Goal: Task Accomplishment & Management: Manage account settings

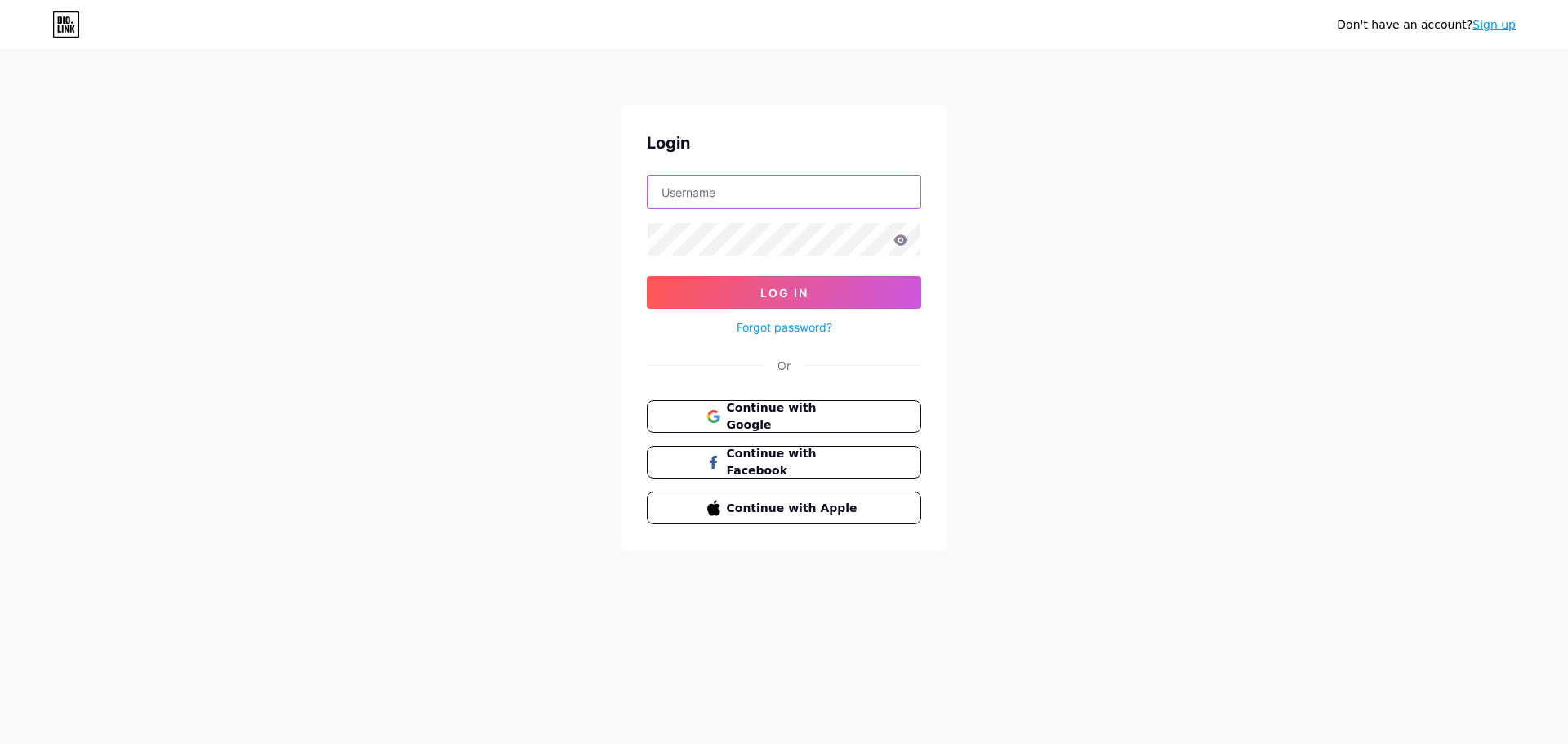
click at [721, 201] on input "text" at bounding box center [784, 192] width 273 height 33
type input "[EMAIL_ADDRESS][DOMAIN_NAME]"
click at [739, 295] on button "Log In" at bounding box center [784, 293] width 275 height 33
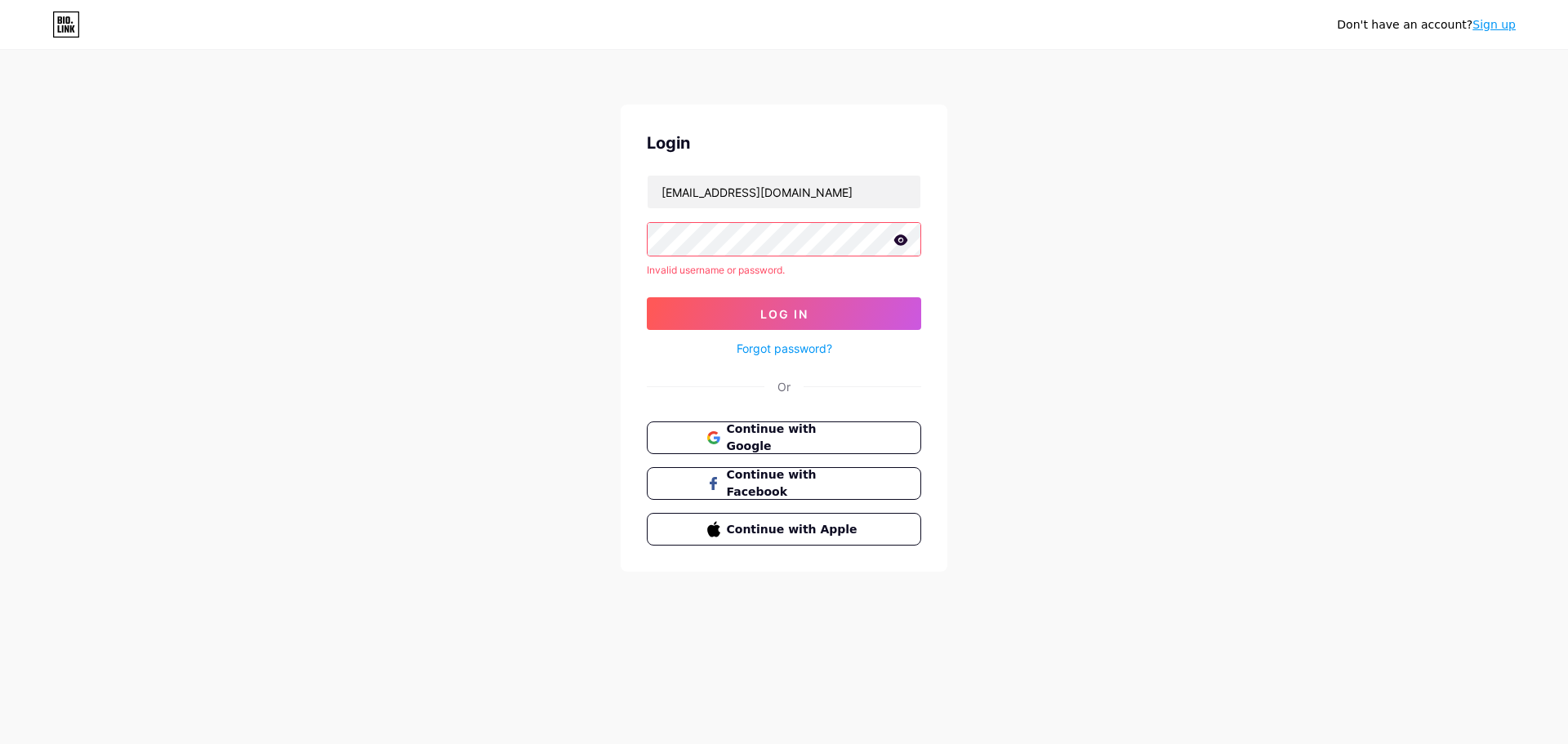
click at [900, 237] on icon at bounding box center [902, 239] width 13 height 11
click at [795, 437] on span "Continue with Google" at bounding box center [793, 438] width 136 height 36
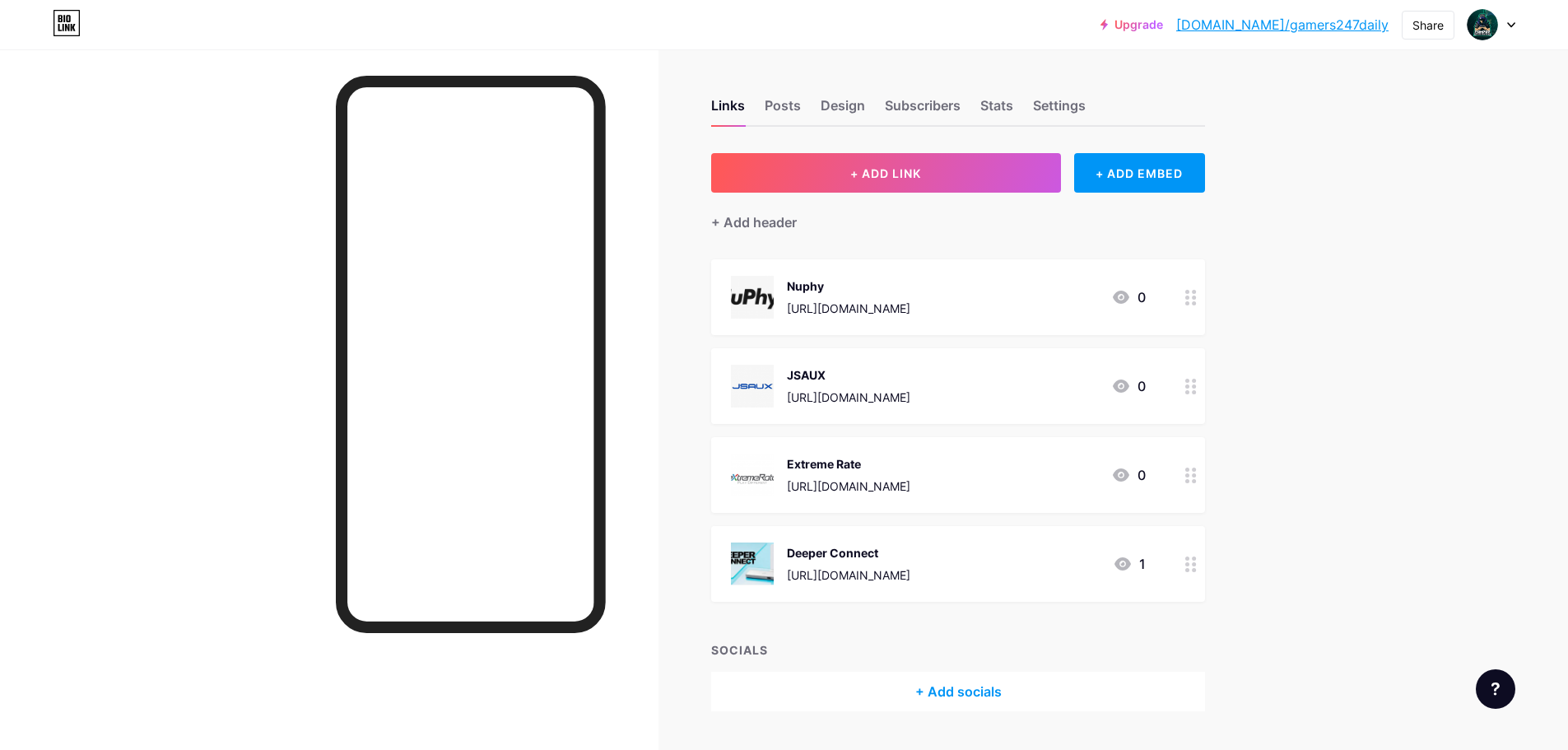
click at [1127, 302] on icon at bounding box center [1120, 297] width 16 height 14
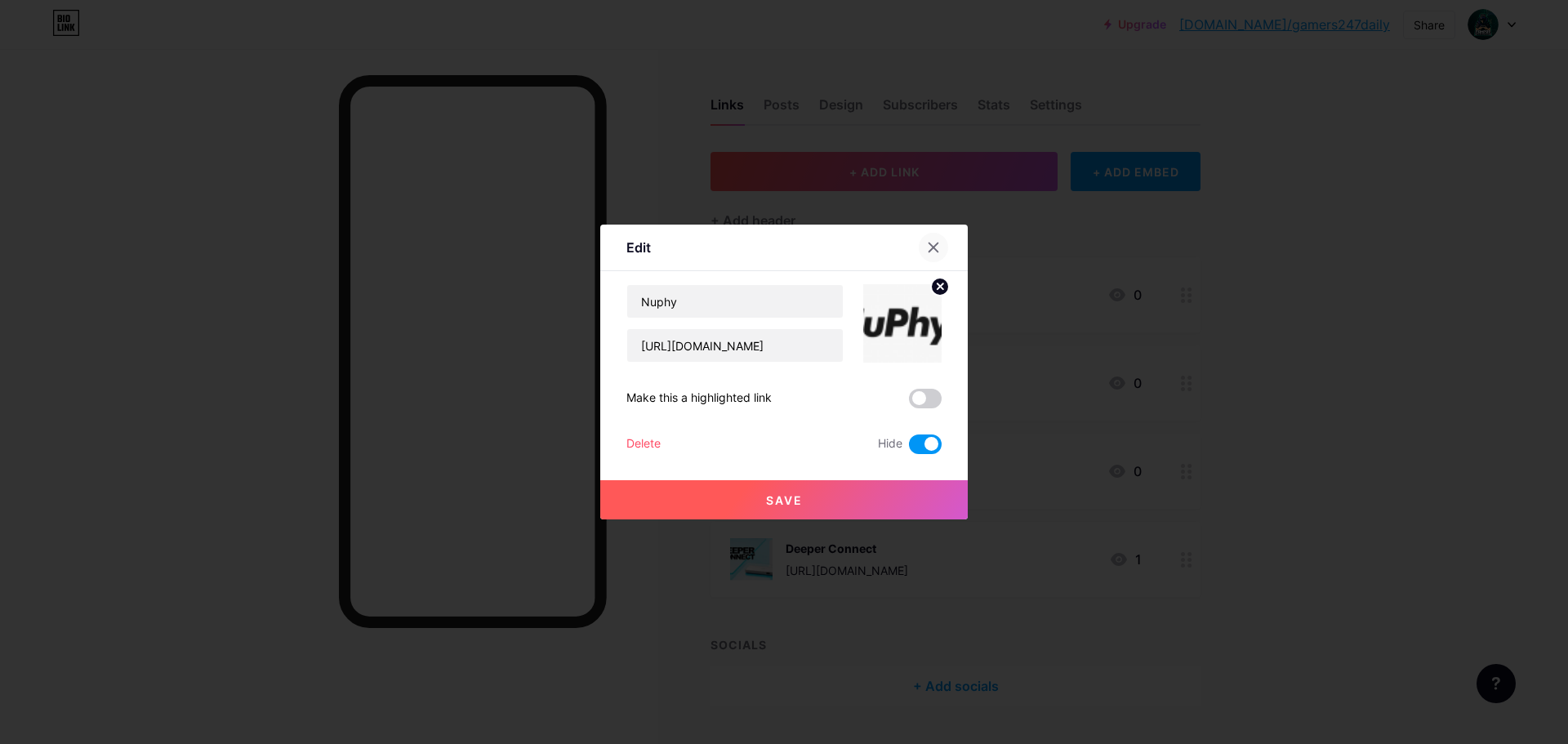
click at [927, 246] on div at bounding box center [933, 247] width 30 height 30
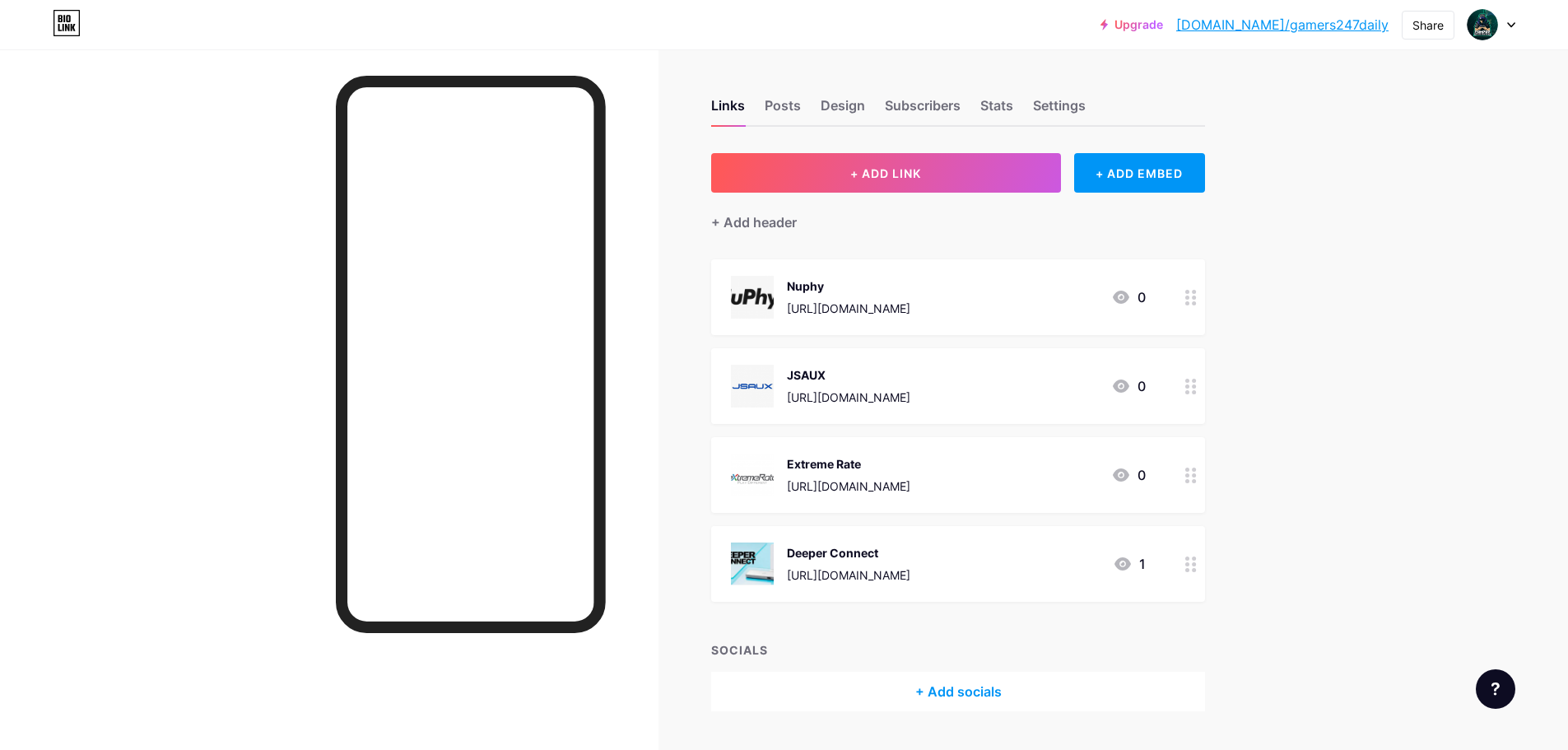
click at [1363, 339] on div "Upgrade [DOMAIN_NAME]/gamers... [DOMAIN_NAME]/gamers247daily Share Switch accou…" at bounding box center [784, 397] width 1568 height 794
click at [902, 174] on span "+ ADD LINK" at bounding box center [885, 173] width 71 height 14
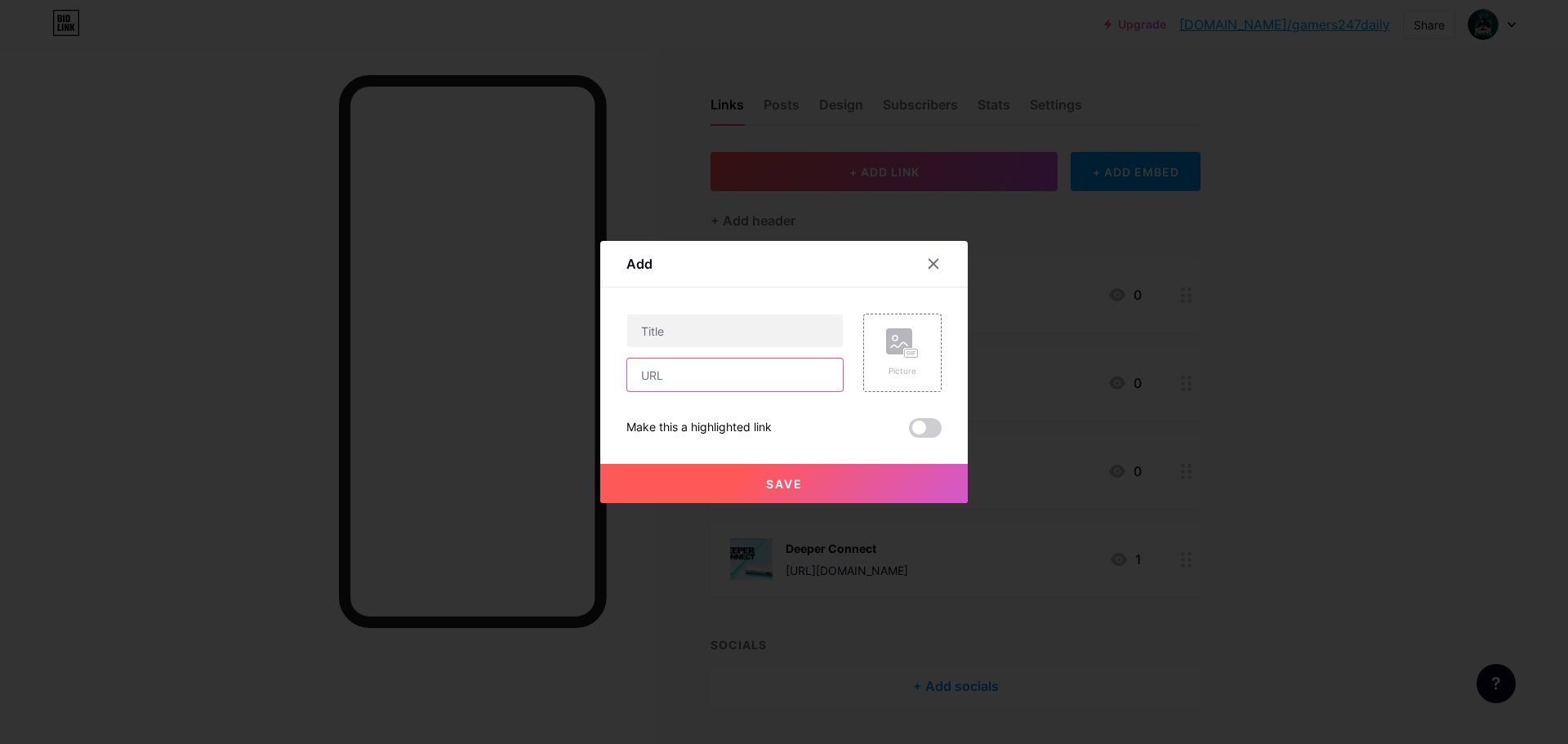
click at [657, 374] on input "text" at bounding box center [735, 374] width 216 height 33
paste input "[URL][DOMAIN_NAME]"
type input "[URL][DOMAIN_NAME]"
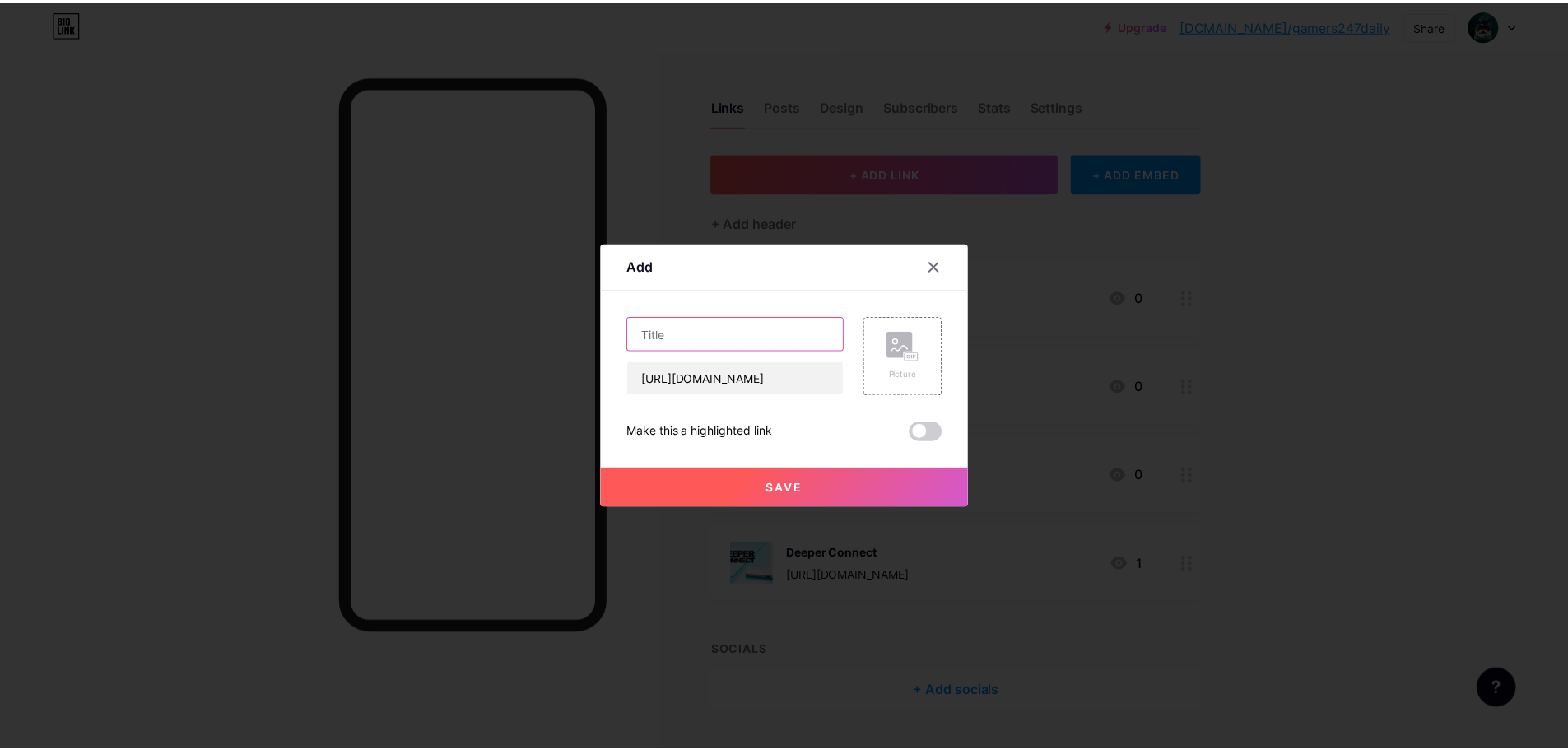
scroll to position [0, 0]
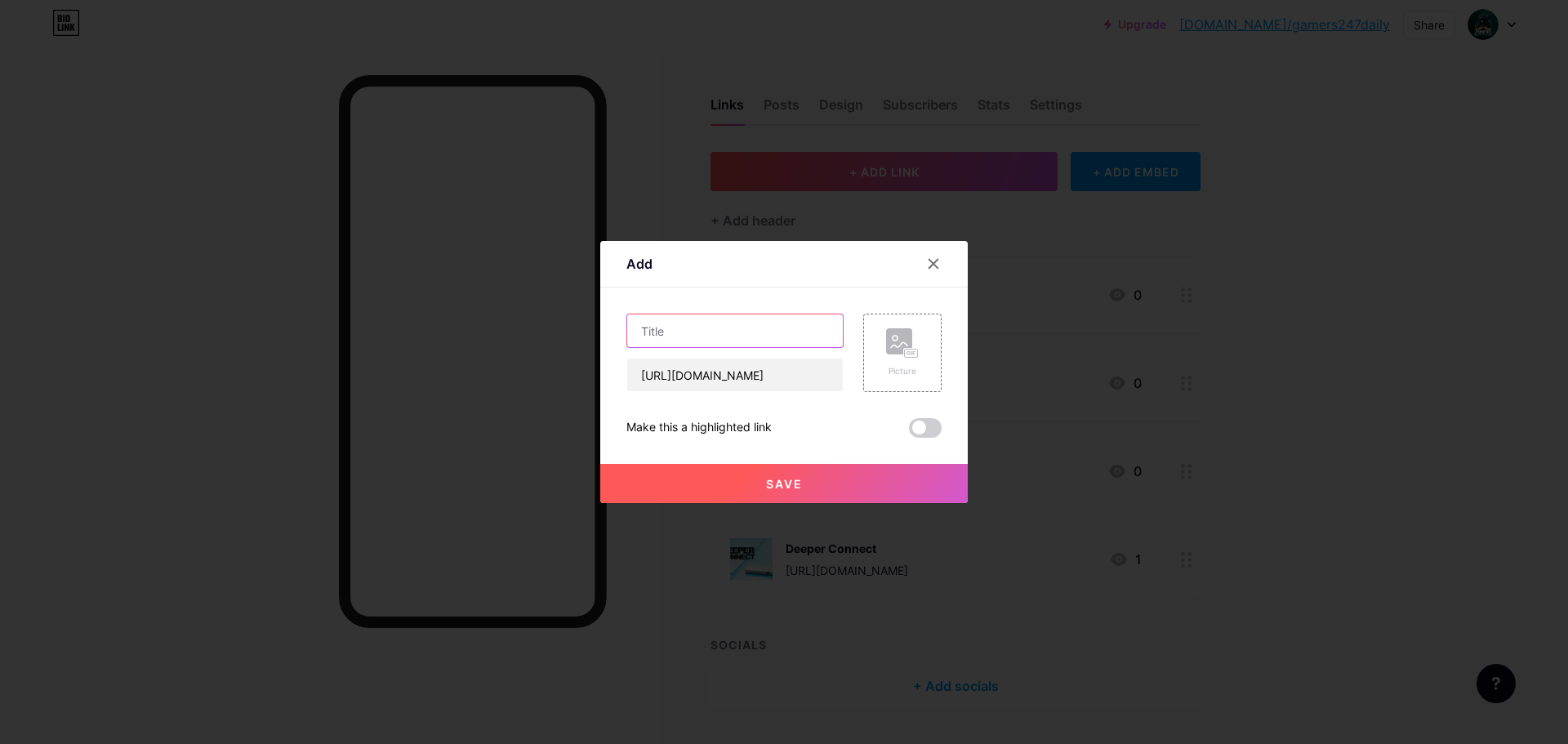
click at [687, 334] on input "text" at bounding box center [735, 331] width 216 height 33
type input "Coco Beauty"
click at [817, 490] on button "Save" at bounding box center [784, 483] width 368 height 39
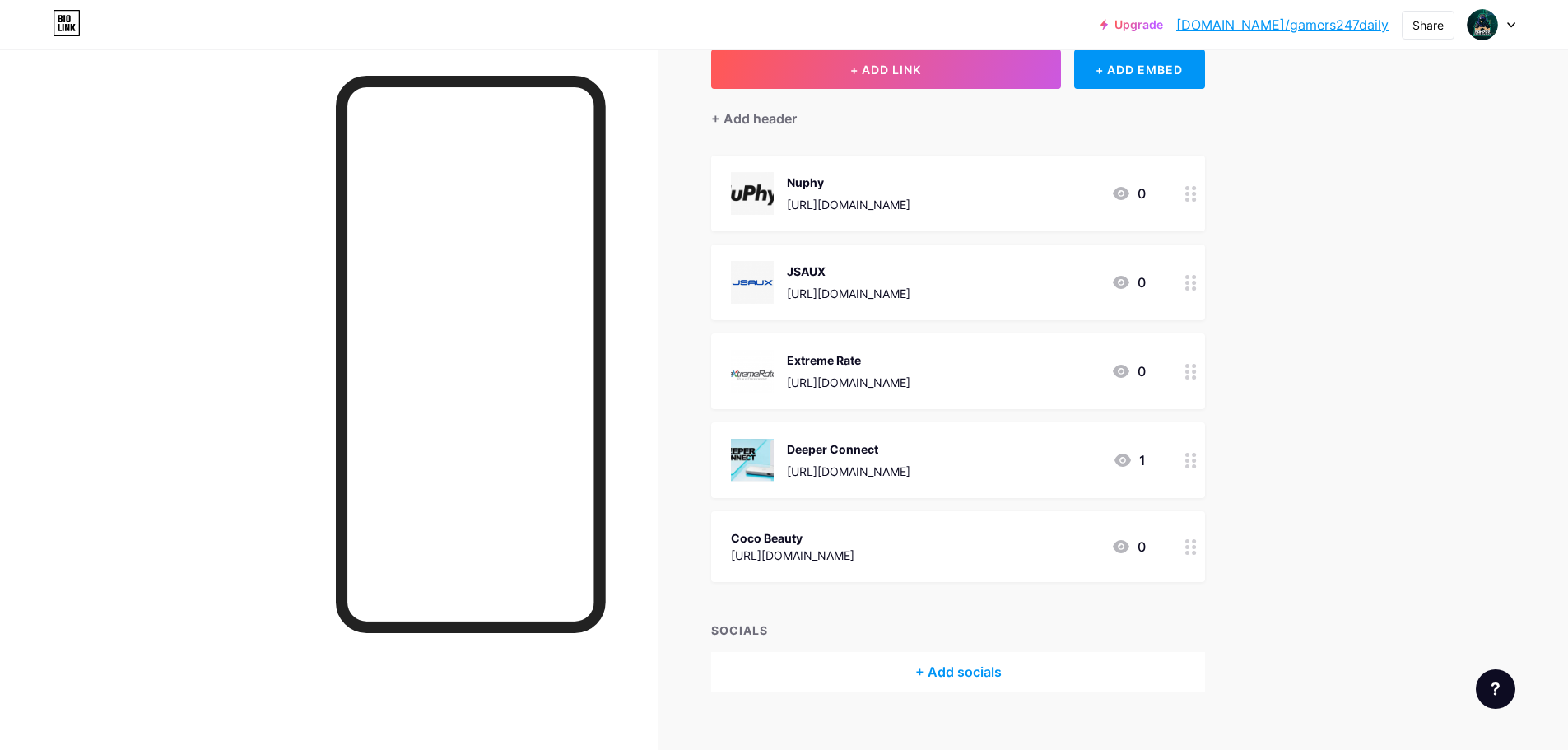
scroll to position [127, 0]
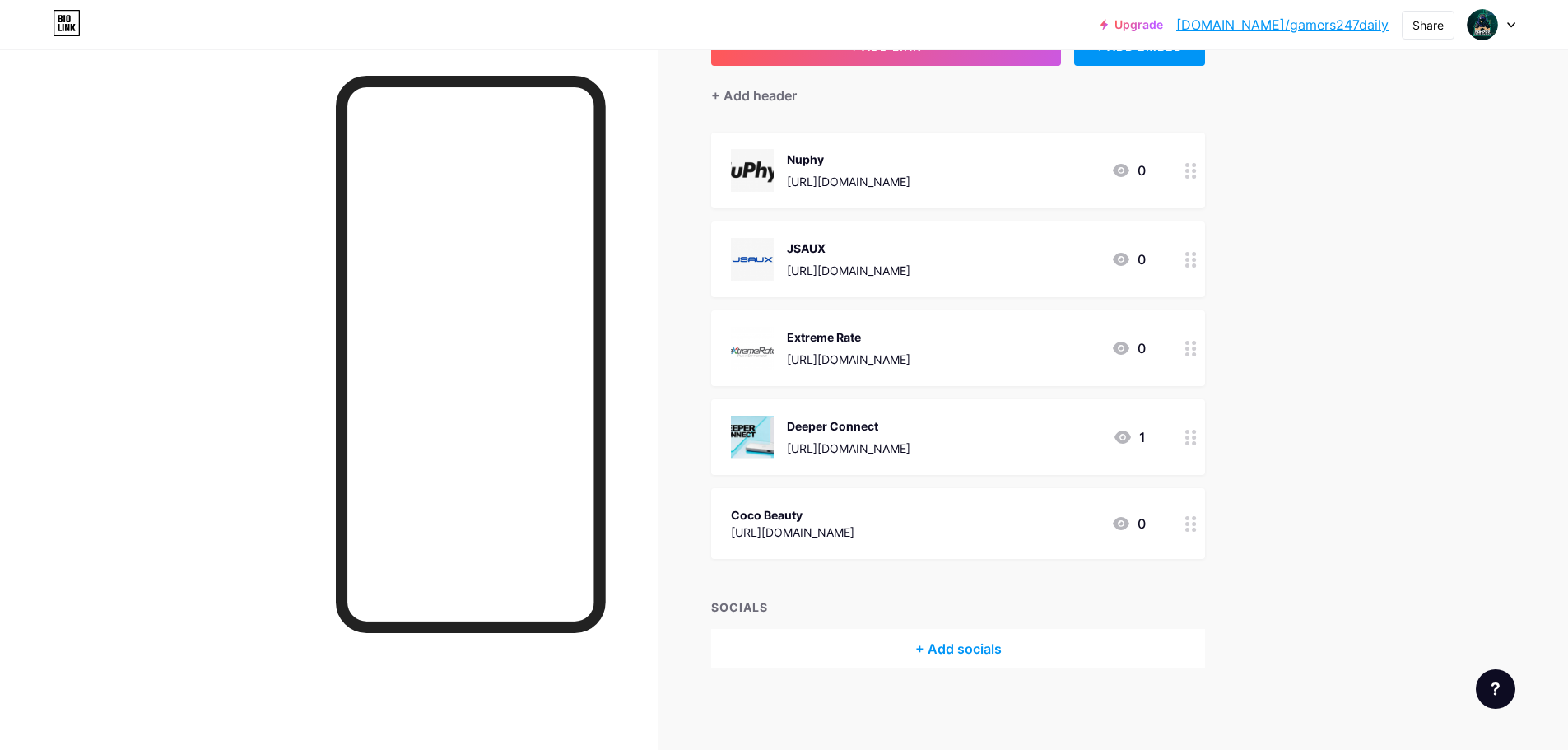
drag, startPoint x: 904, startPoint y: 501, endPoint x: 881, endPoint y: 162, distance: 339.8
click at [881, 162] on span "Nuphy [URL][DOMAIN_NAME] 0 JSAUX [URL][DOMAIN_NAME] 0 Extreme Rate [URL][DOMAIN…" at bounding box center [958, 345] width 493 height 427
click at [1195, 528] on icon at bounding box center [1191, 524] width 12 height 15
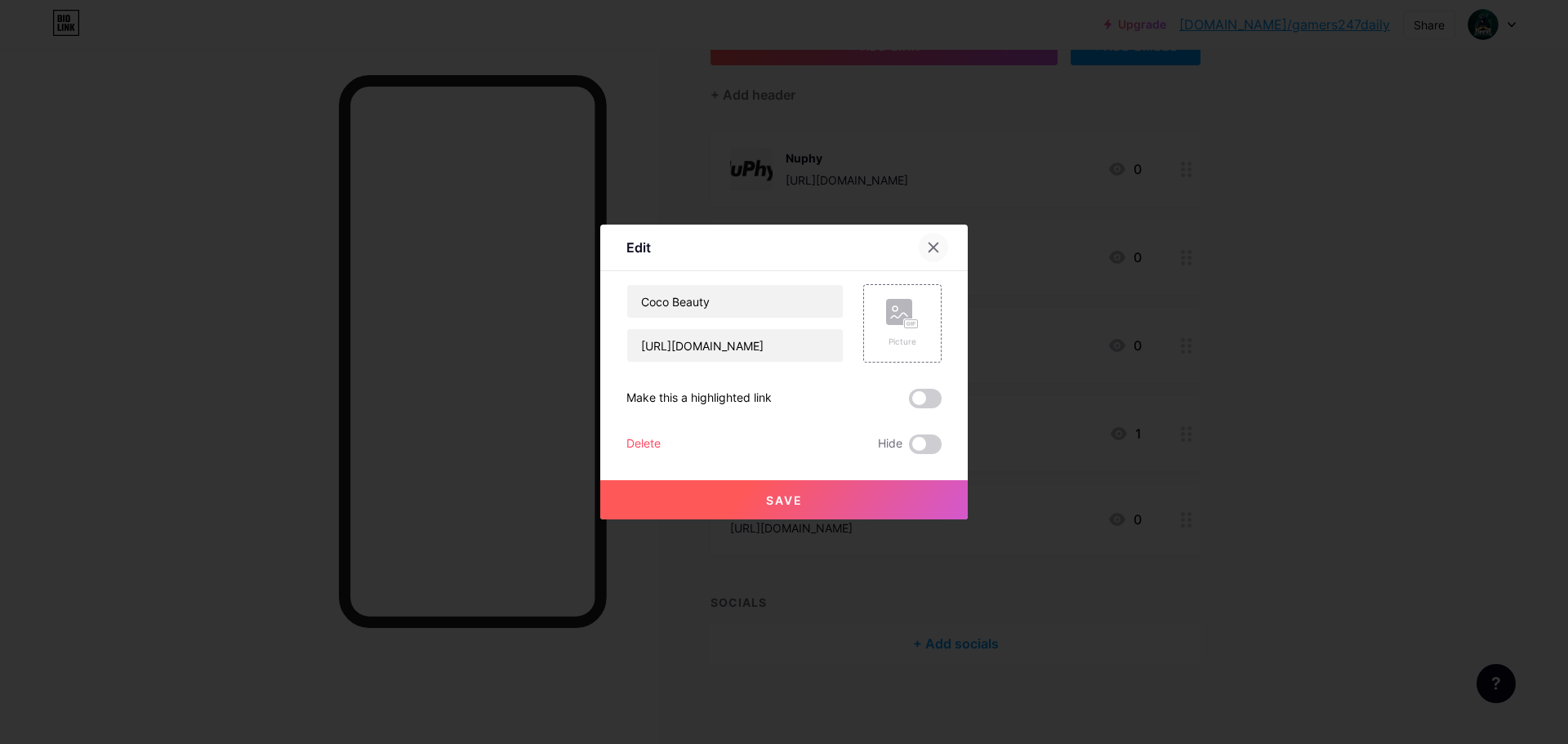
click at [940, 248] on div at bounding box center [933, 247] width 30 height 30
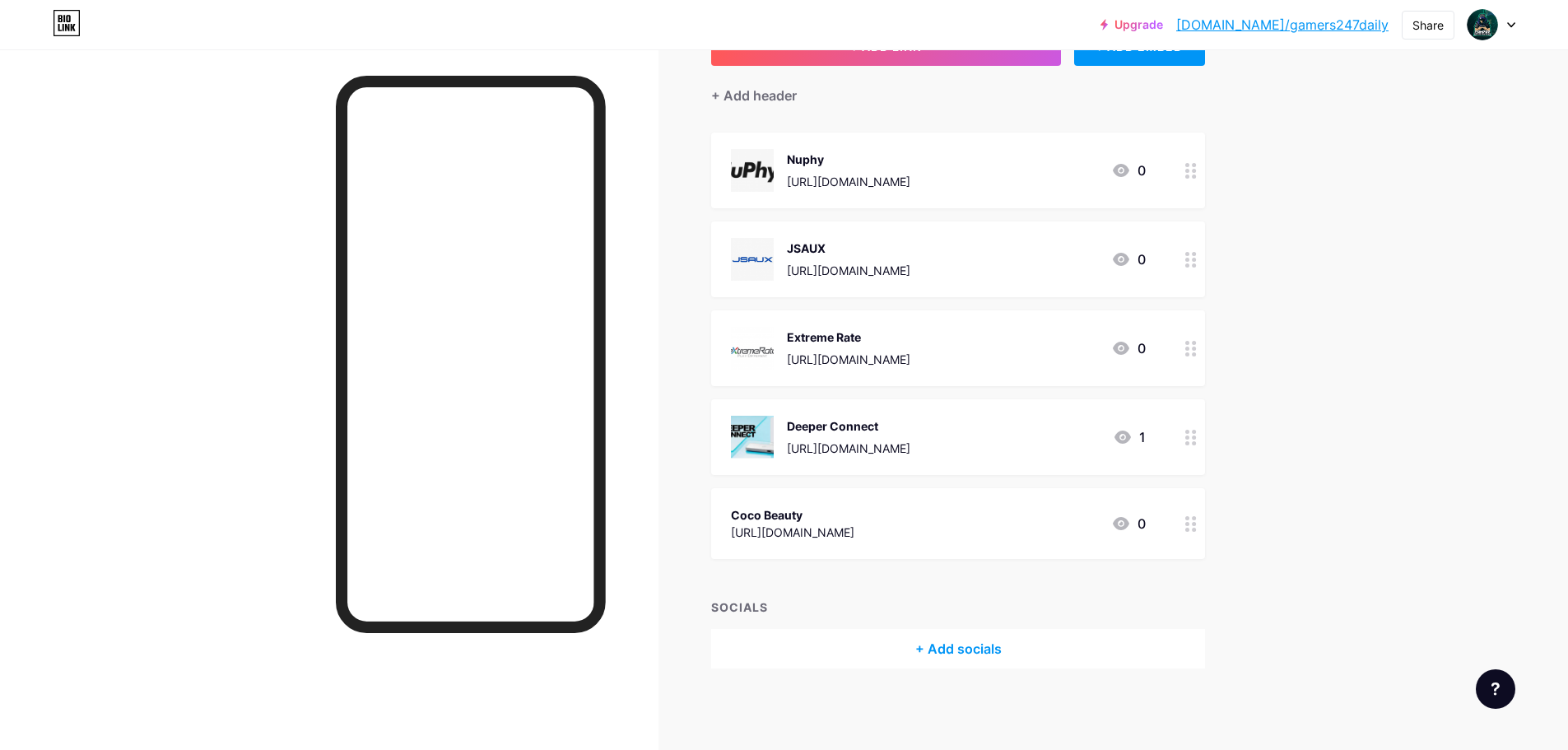
click at [634, 475] on div at bounding box center [329, 424] width 659 height 750
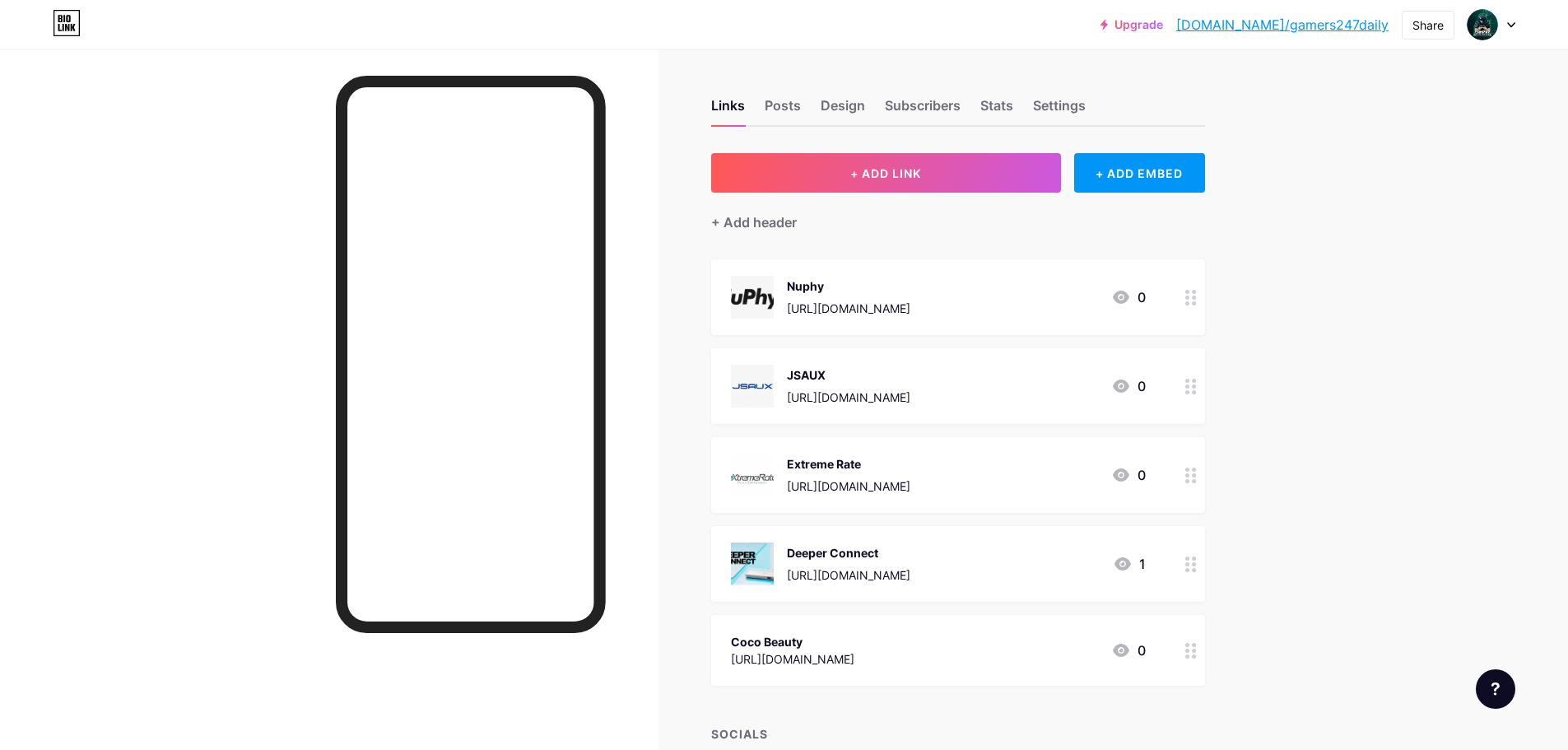
click at [1510, 22] on icon at bounding box center [1511, 25] width 9 height 6
click at [1334, 397] on div "Upgrade [DOMAIN_NAME]/gamers... [DOMAIN_NAME]/gamers247daily Share Switch accou…" at bounding box center [784, 438] width 1568 height 878
drag, startPoint x: 1321, startPoint y: 231, endPoint x: 1282, endPoint y: 462, distance: 234.3
click at [1320, 241] on div "Upgrade [DOMAIN_NAME]/gamers... [DOMAIN_NAME]/gamers247daily Share Switch accou…" at bounding box center [784, 438] width 1568 height 878
click at [1195, 643] on icon at bounding box center [1191, 650] width 12 height 15
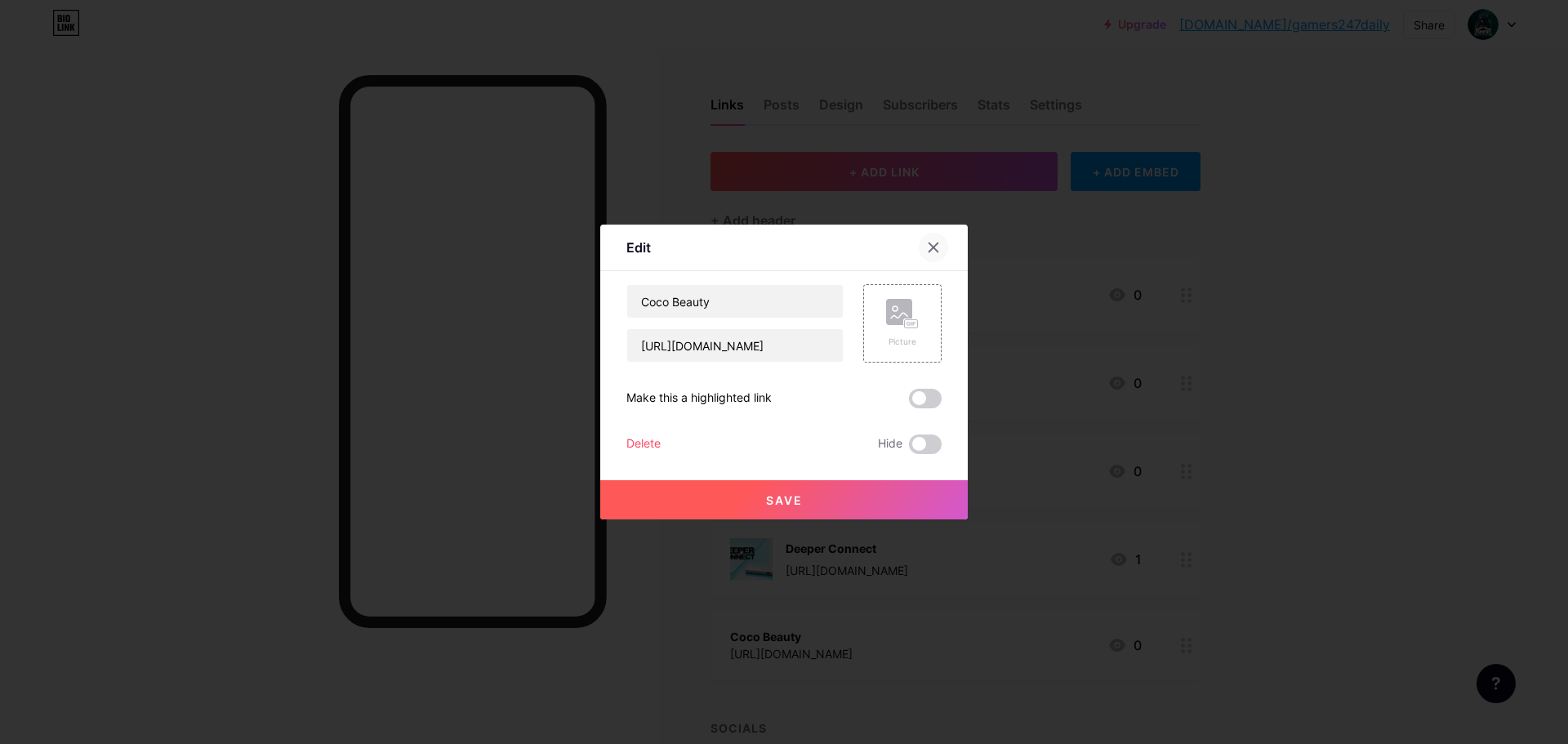
click at [934, 239] on div at bounding box center [933, 247] width 30 height 30
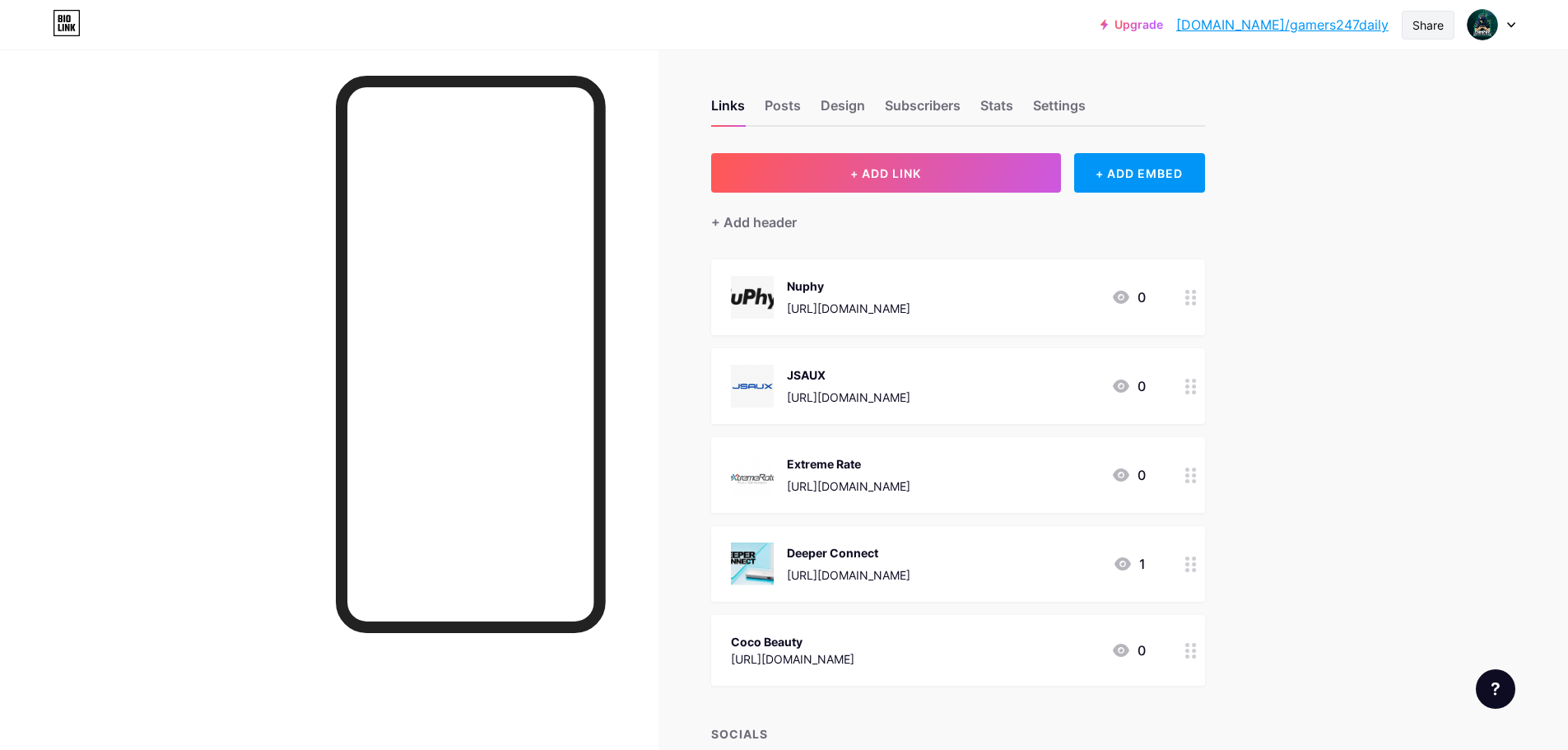
click at [1412, 24] on div "Share" at bounding box center [1428, 25] width 31 height 17
click at [1318, 84] on div "Copy link" at bounding box center [1331, 84] width 246 height 40
click at [1306, 300] on div "Upgrade [DOMAIN_NAME]/gamers... [DOMAIN_NAME]/gamers247daily Share Copy link [U…" at bounding box center [784, 438] width 1568 height 878
click at [1186, 648] on div at bounding box center [1191, 649] width 28 height 71
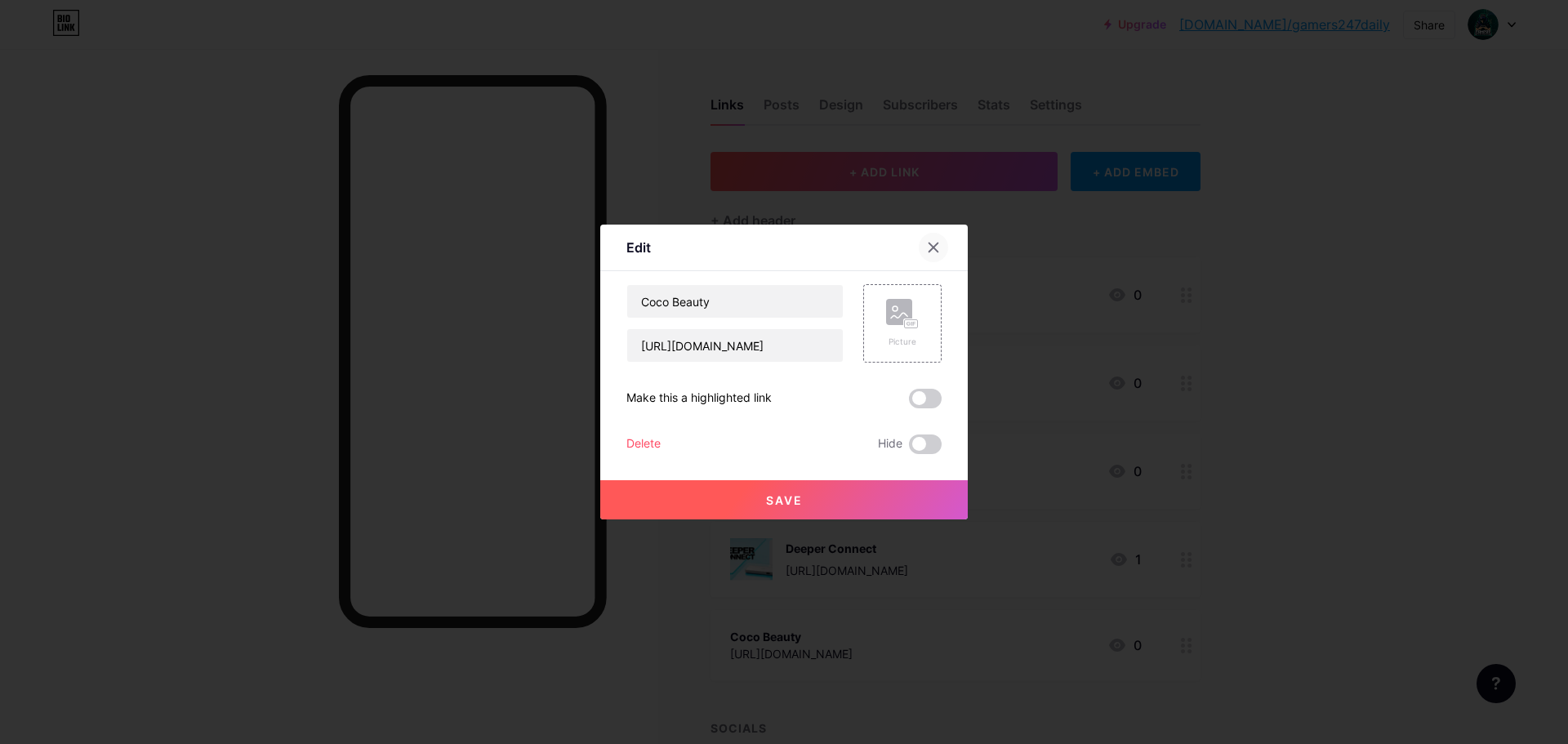
click at [935, 246] on icon at bounding box center [933, 248] width 9 height 9
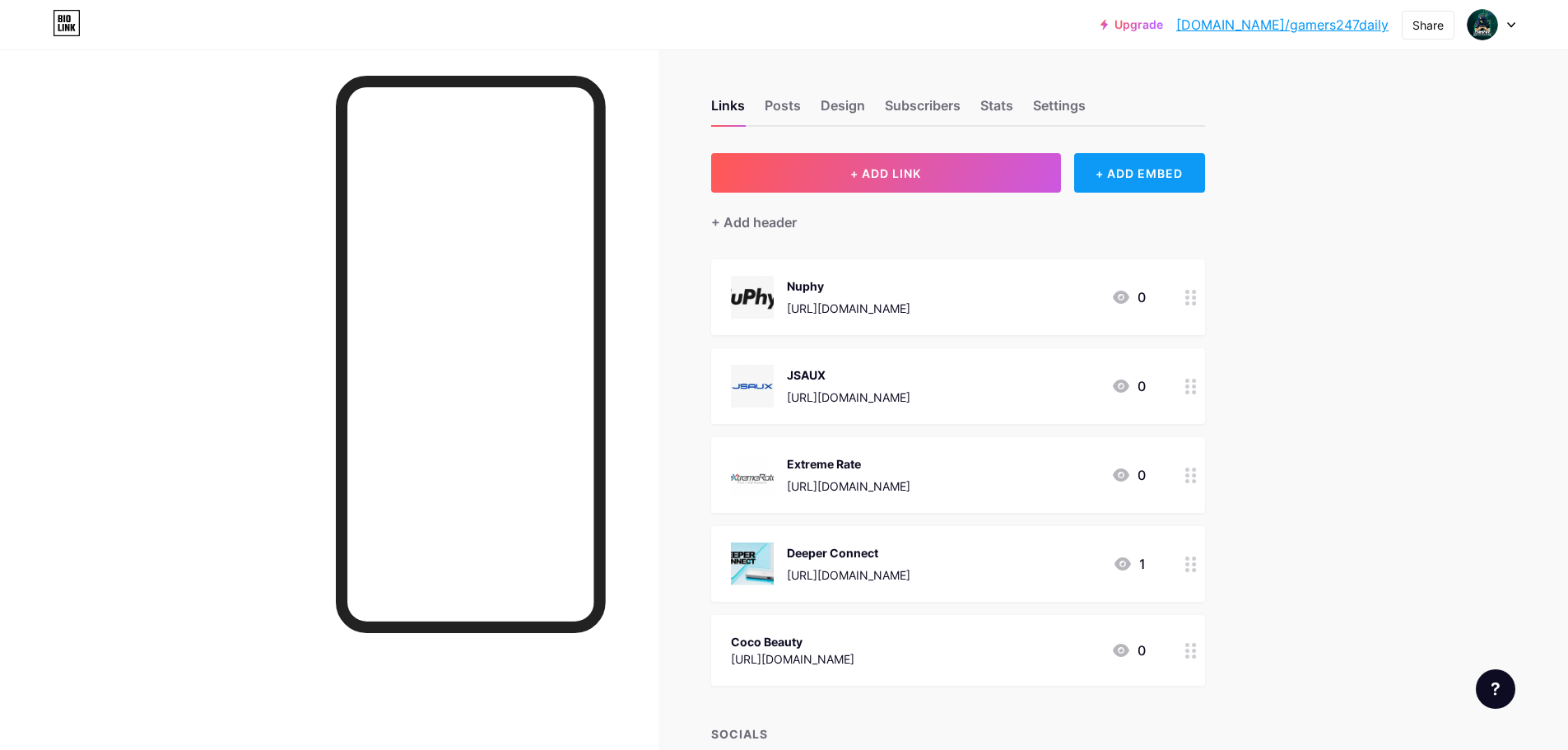
click at [1139, 177] on div "+ ADD EMBED" at bounding box center [1139, 172] width 131 height 40
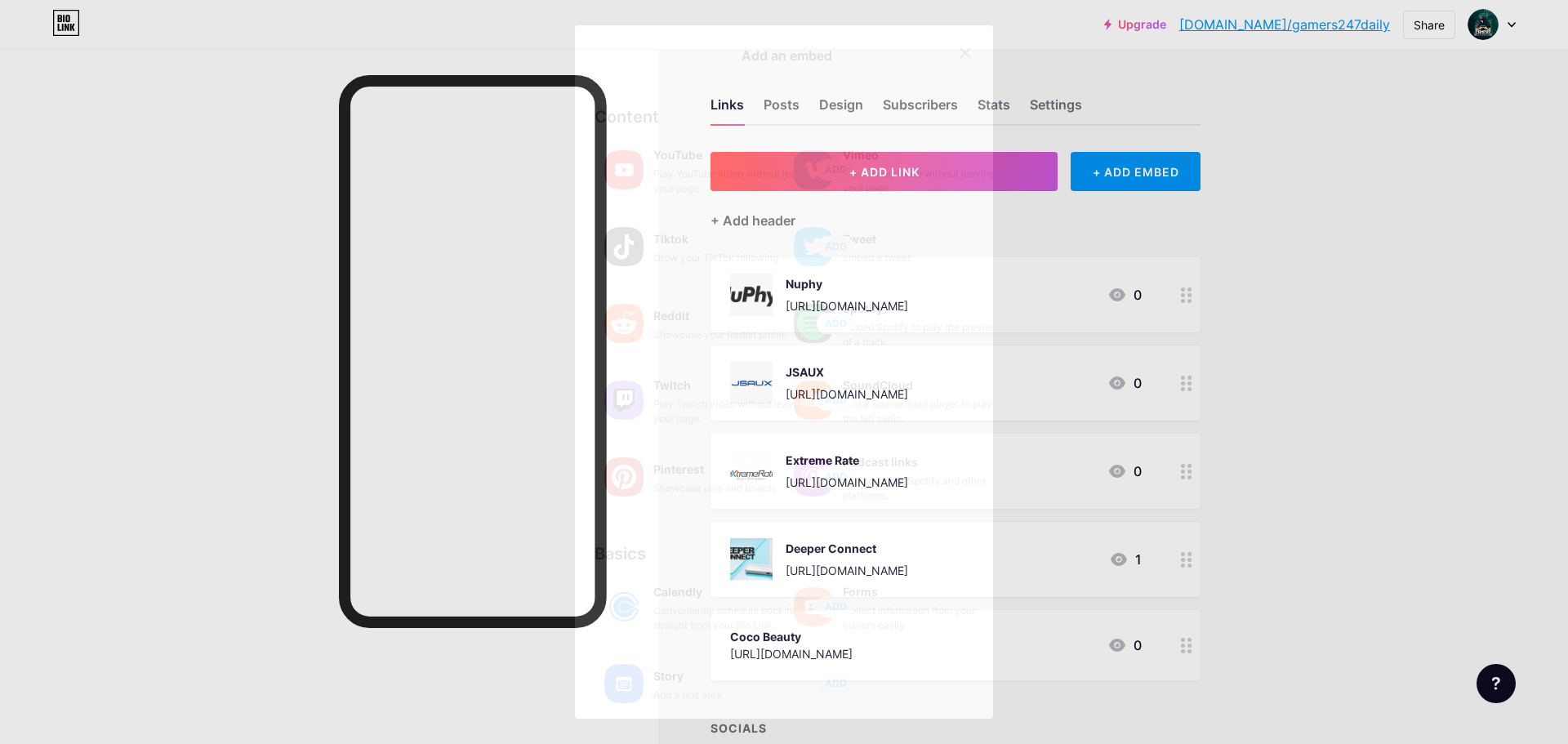
click at [961, 56] on icon at bounding box center [965, 52] width 9 height 9
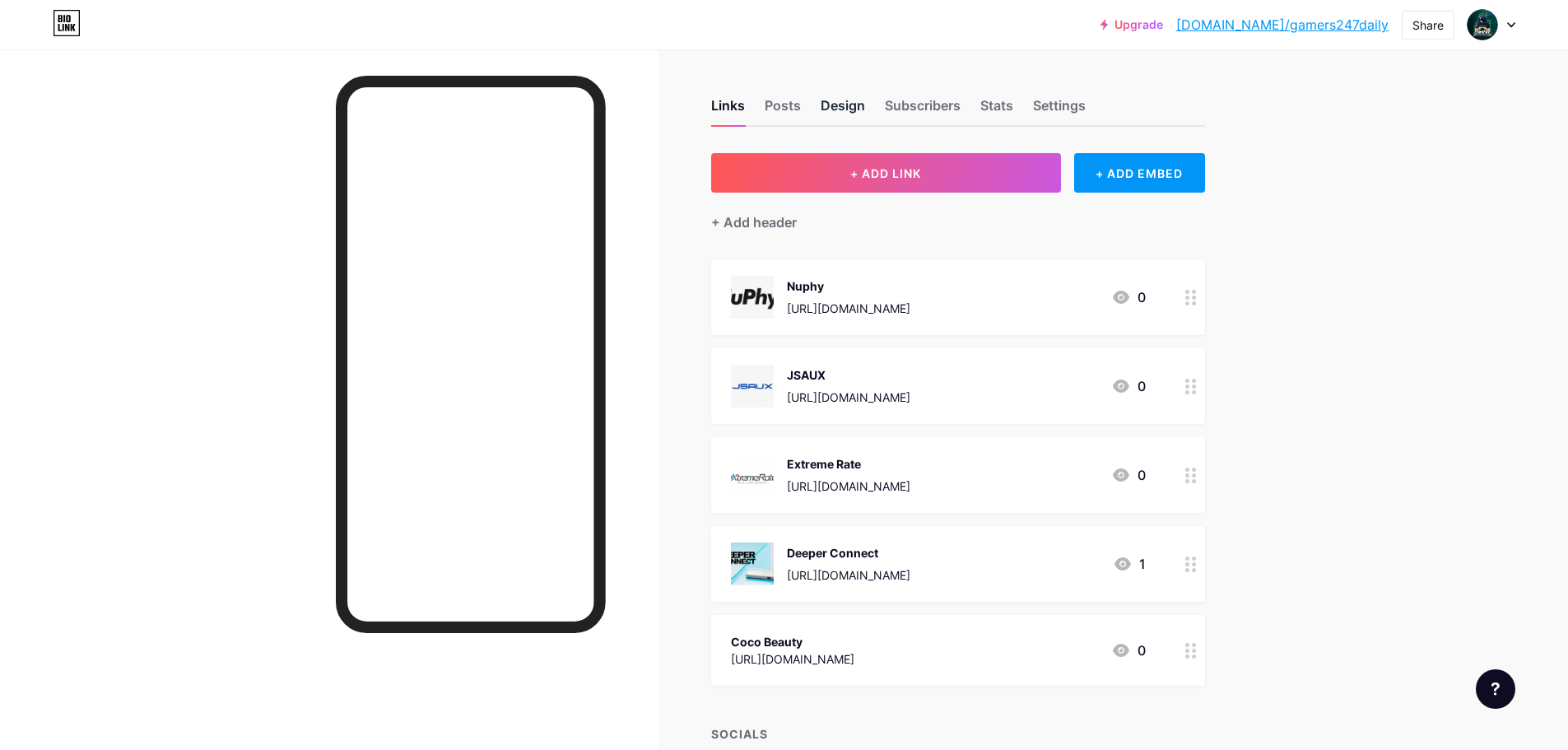
click at [845, 104] on div "Design" at bounding box center [843, 110] width 44 height 30
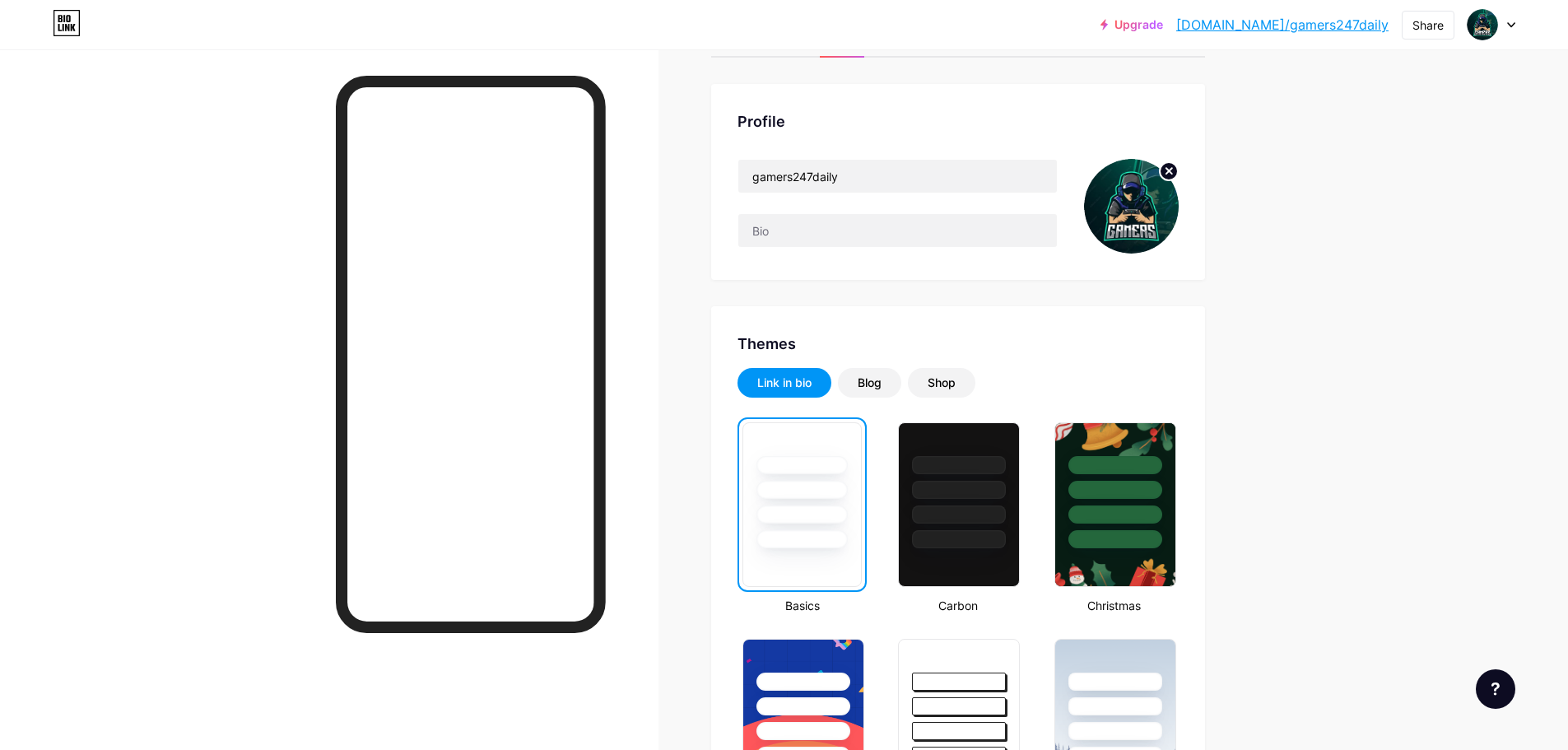
scroll to position [165, 0]
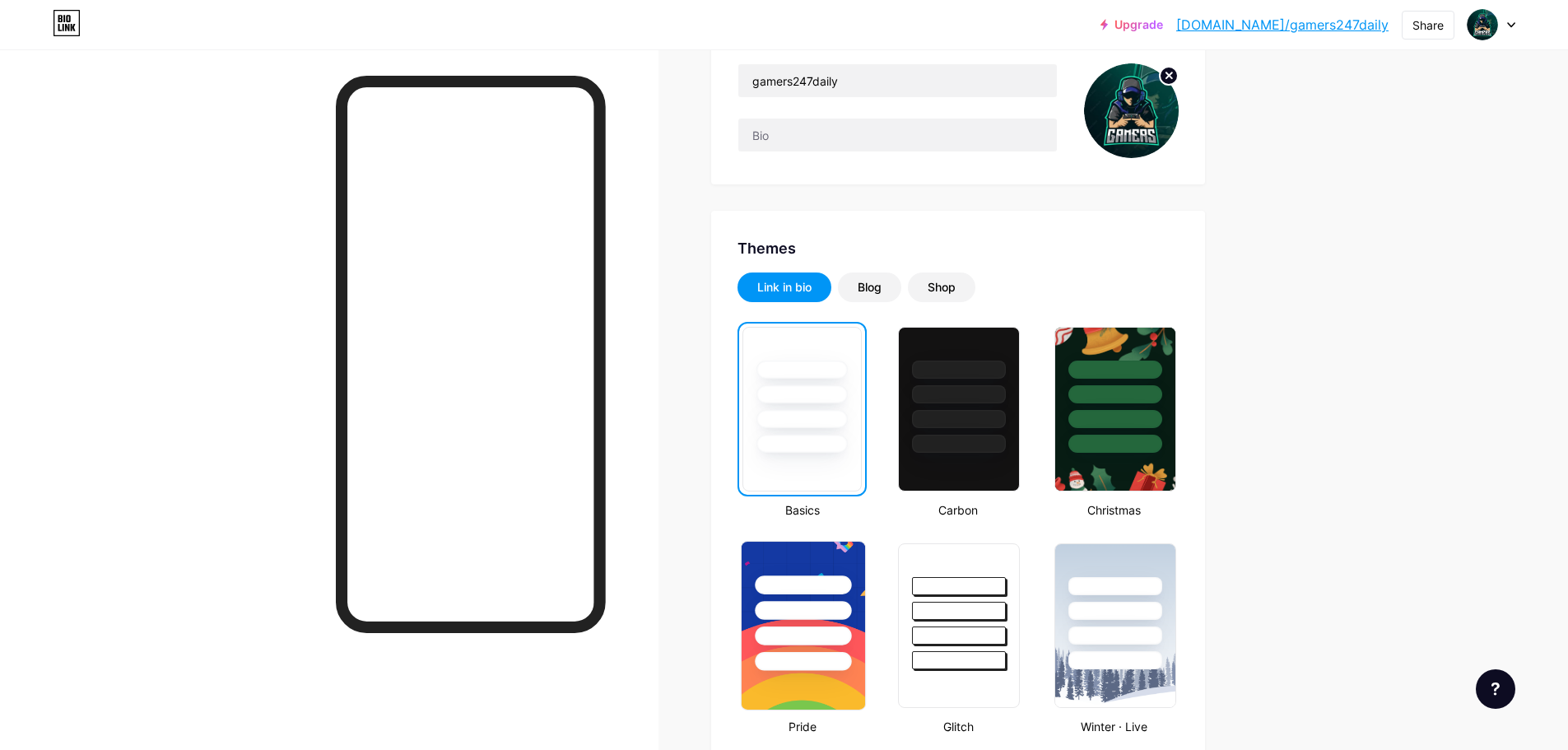
click at [835, 558] on div at bounding box center [804, 607] width 124 height 130
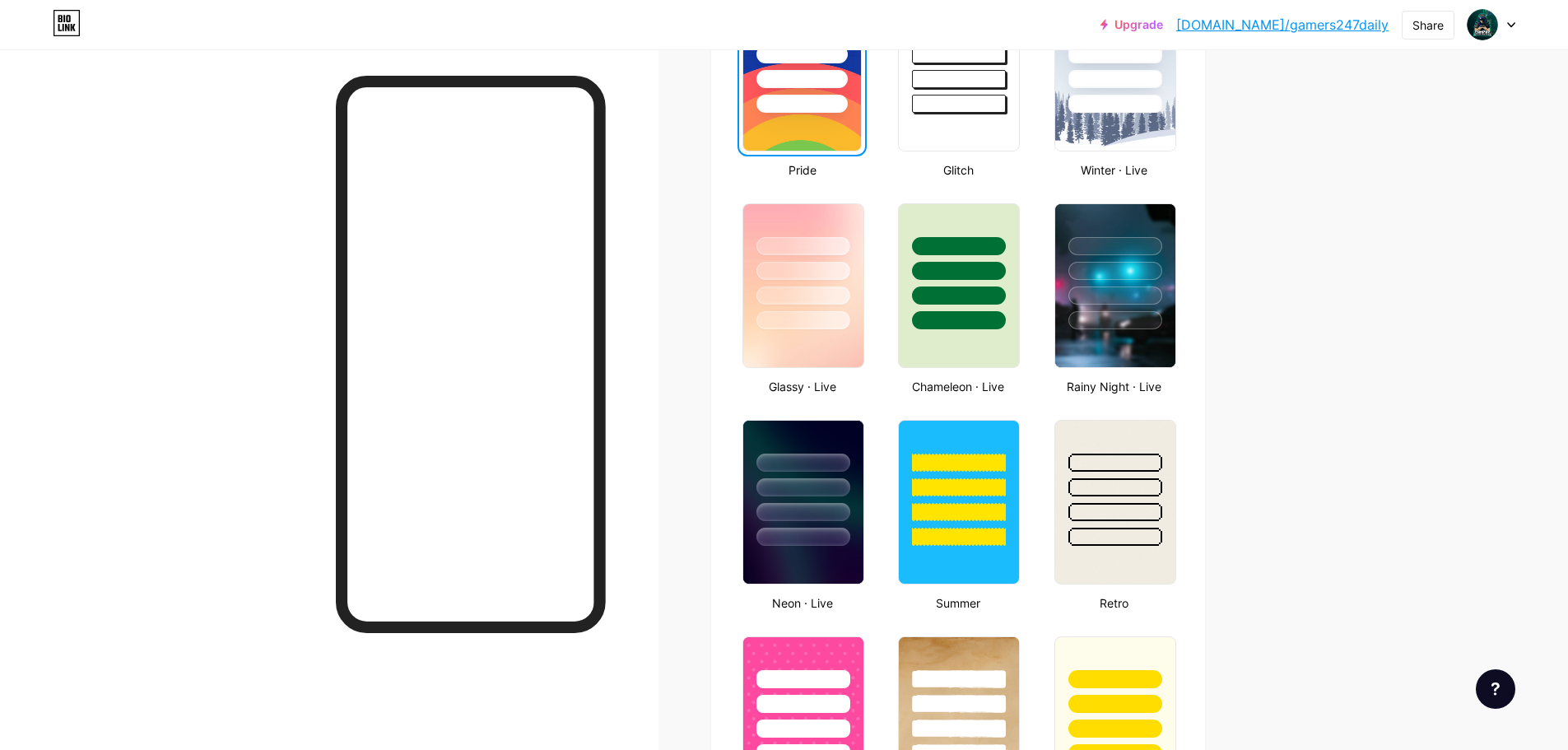
scroll to position [741, 0]
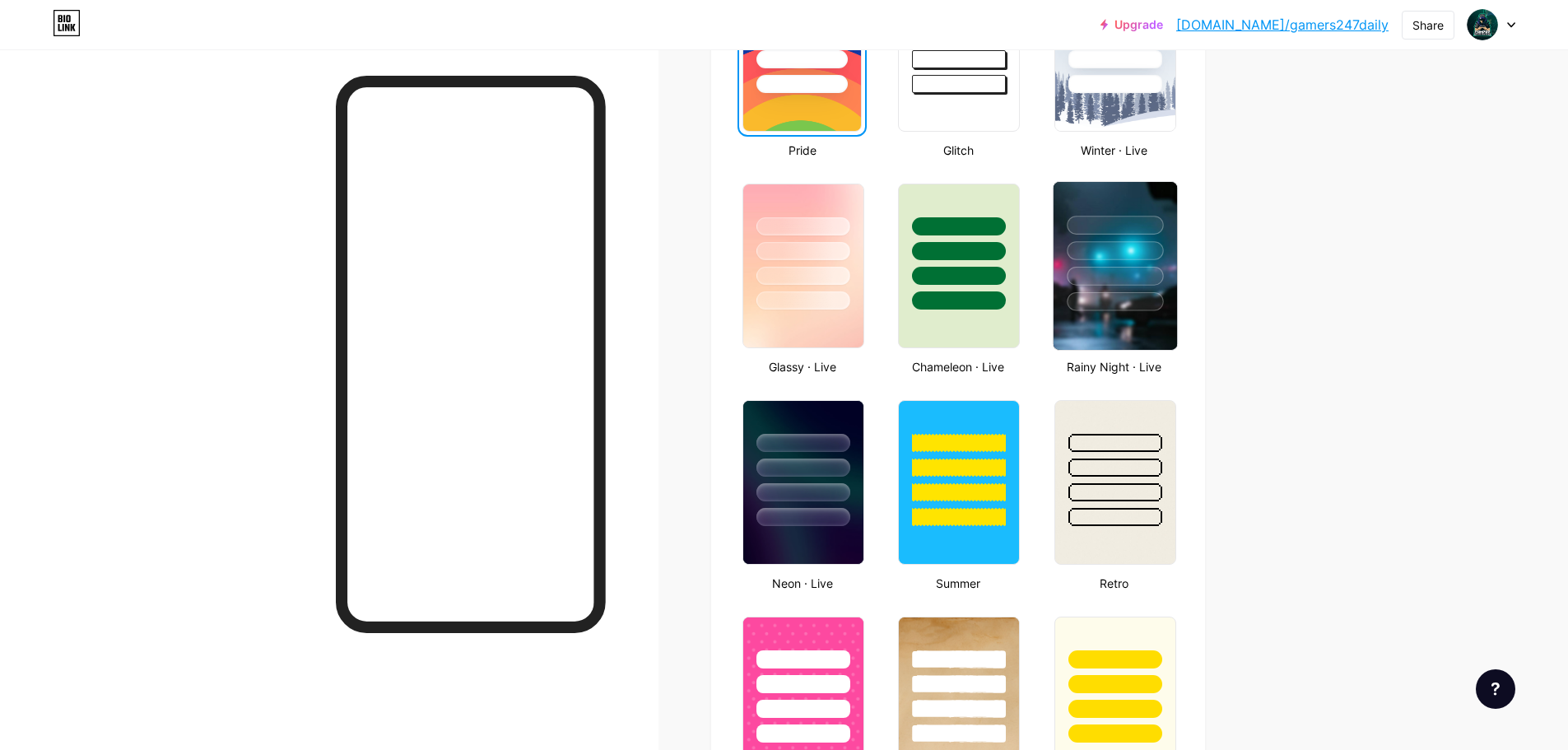
click at [1111, 285] on div at bounding box center [1115, 247] width 124 height 130
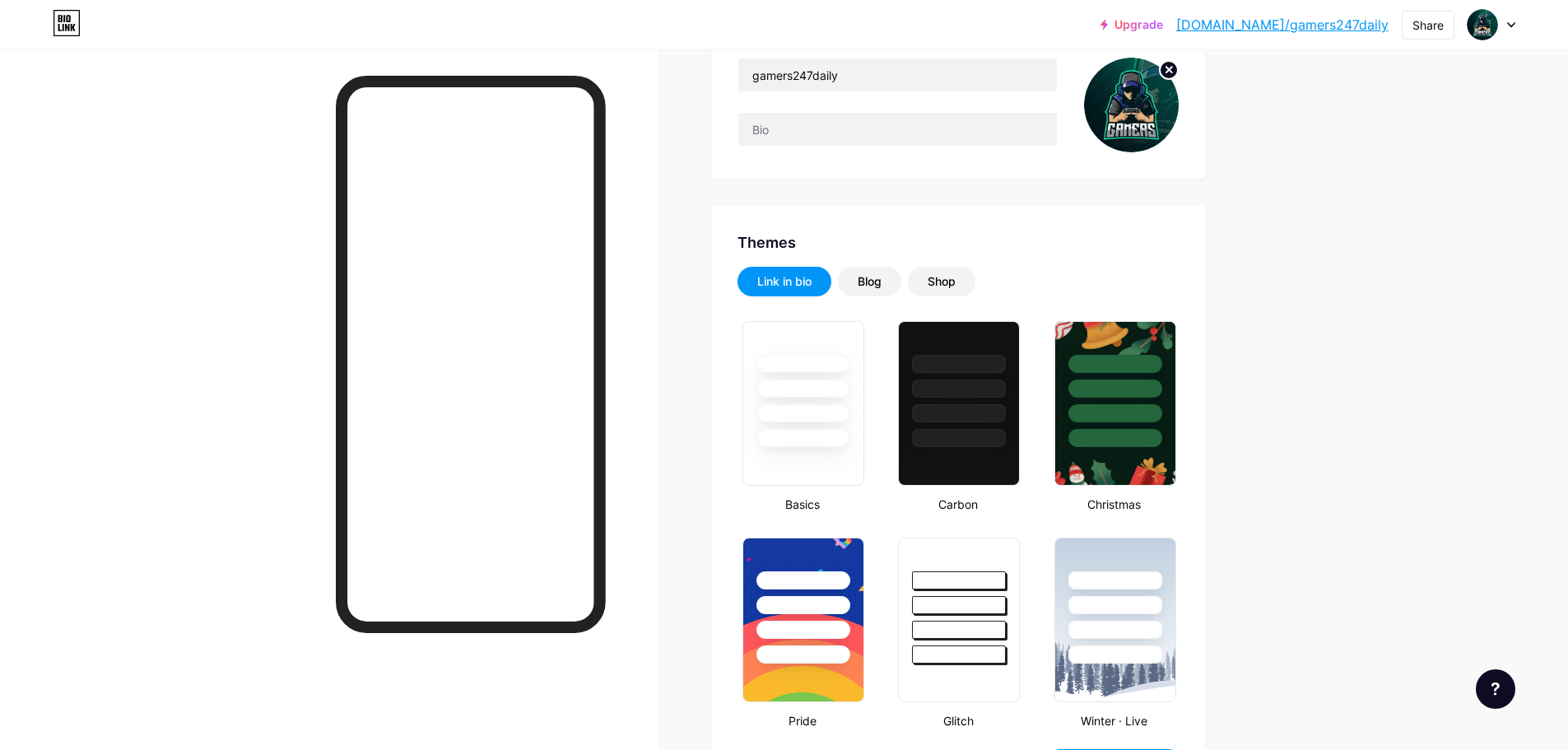
scroll to position [165, 0]
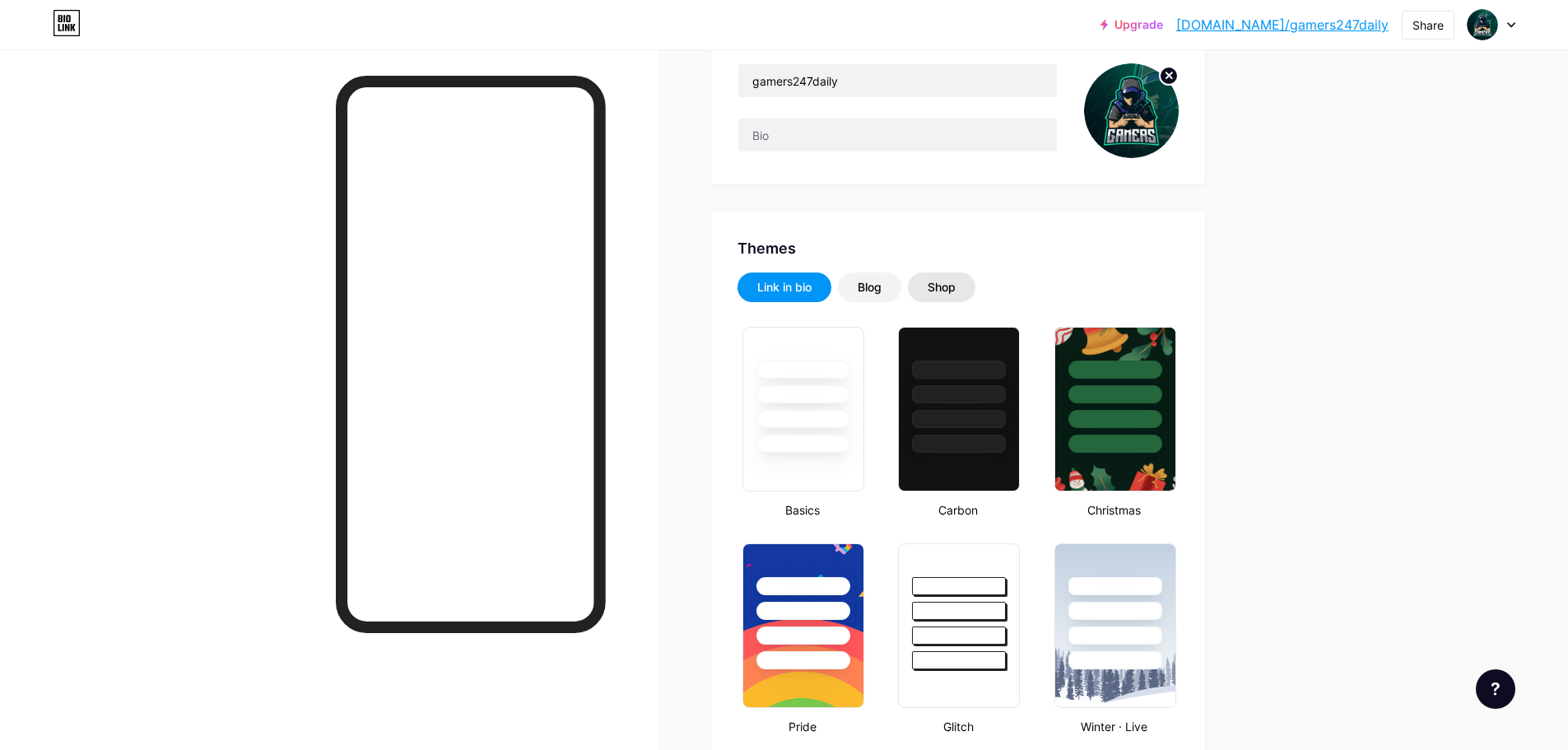
click at [956, 282] on div "Shop" at bounding box center [941, 286] width 28 height 16
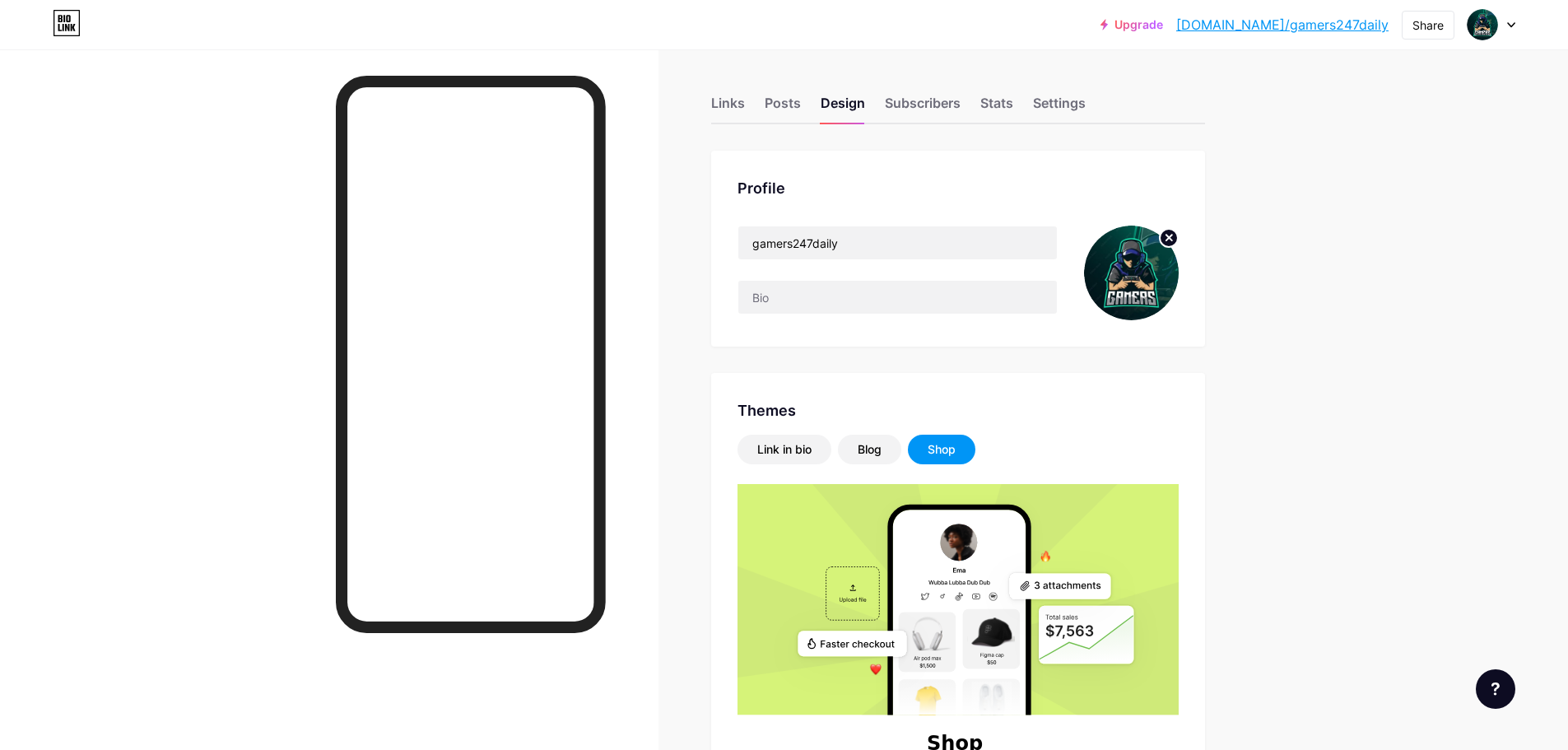
scroll to position [0, 0]
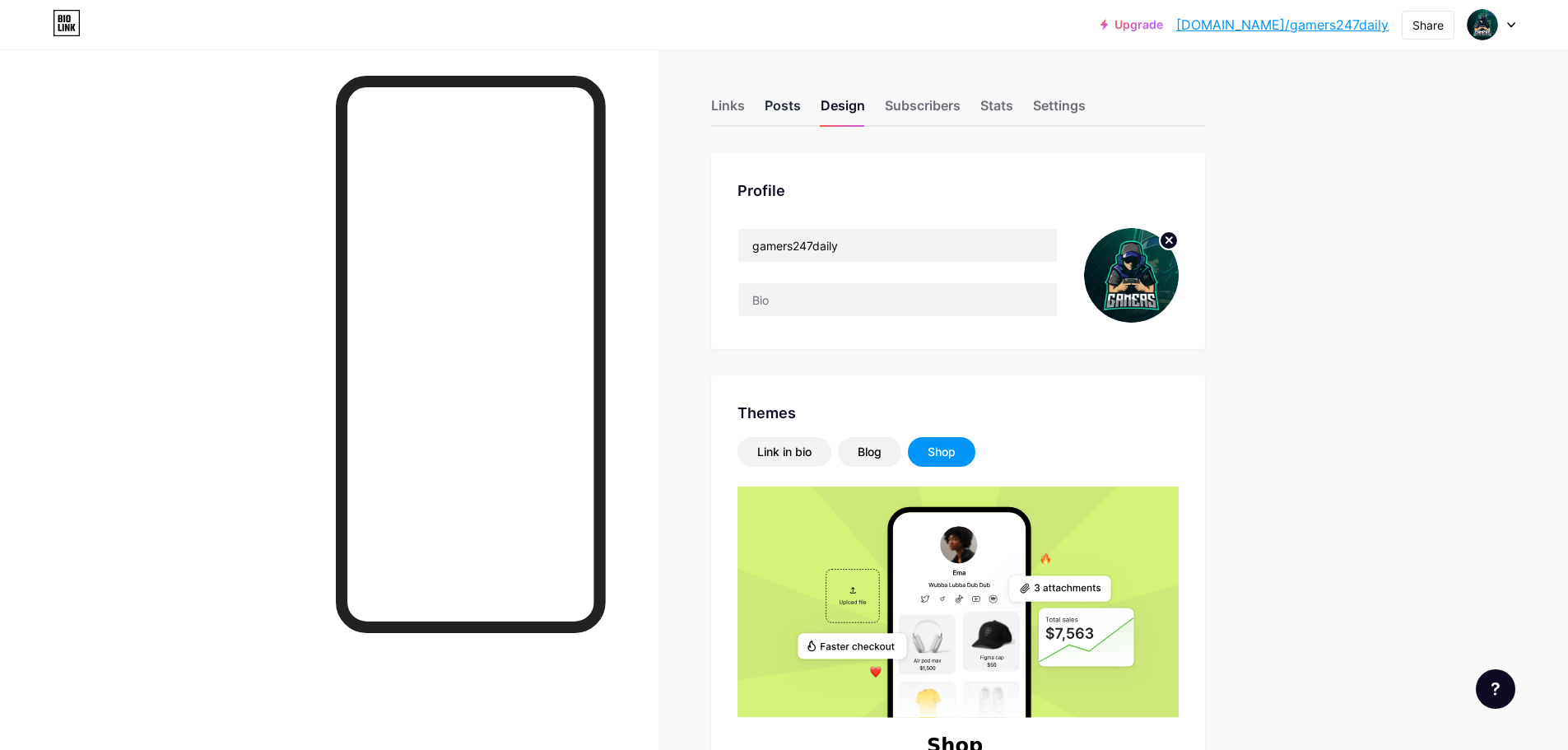
click at [784, 104] on div "Posts" at bounding box center [782, 110] width 36 height 30
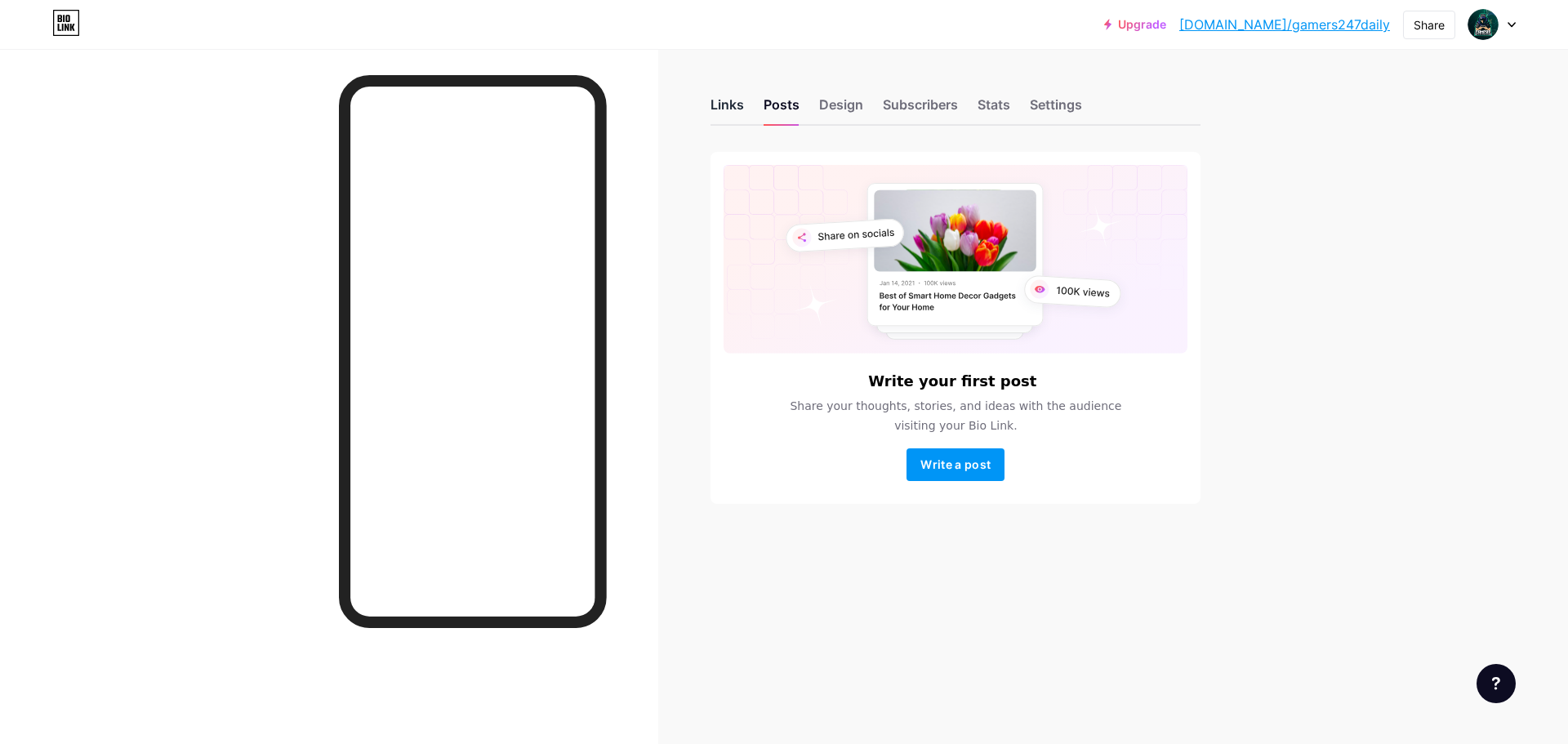
click at [731, 111] on div "Links" at bounding box center [727, 109] width 34 height 30
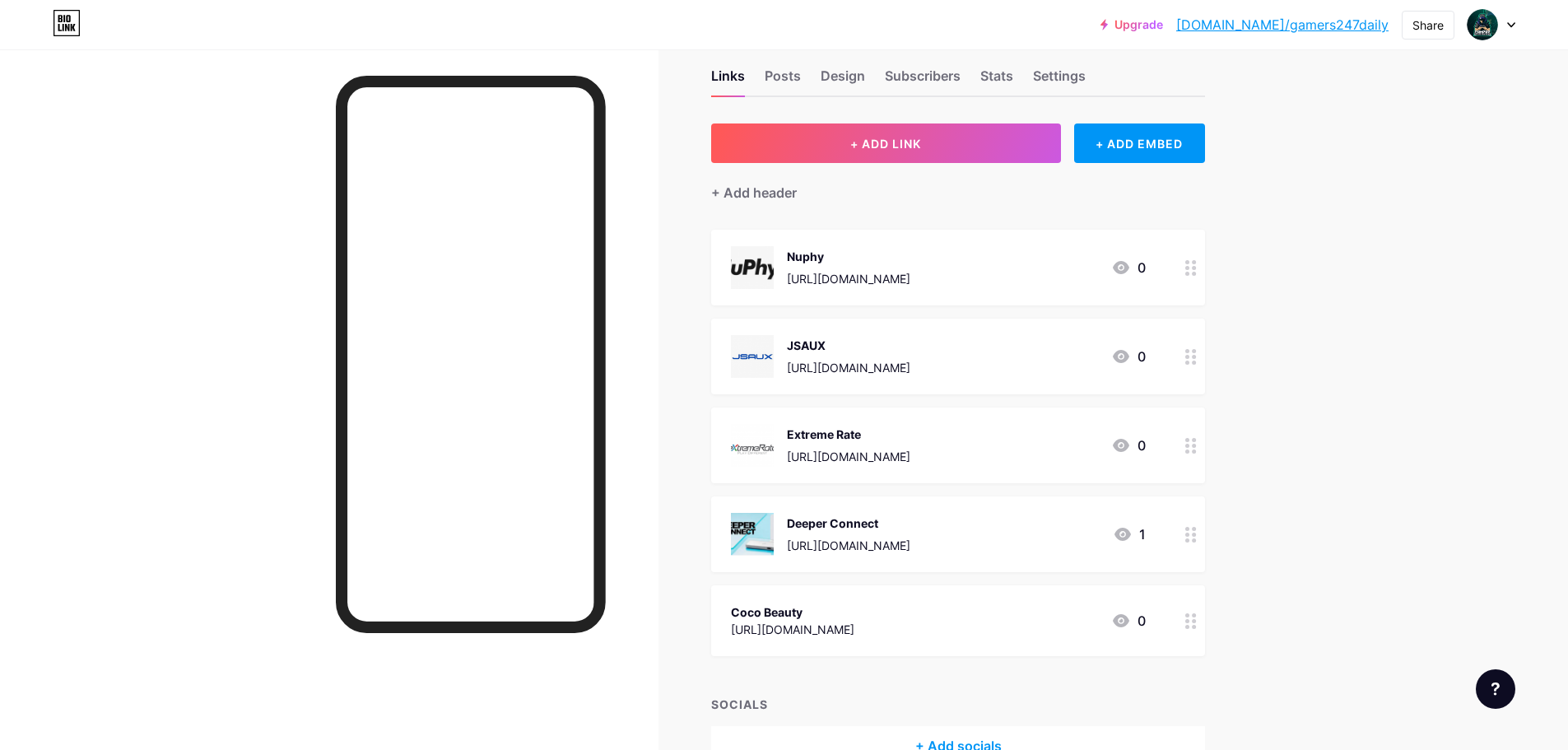
scroll to position [82, 0]
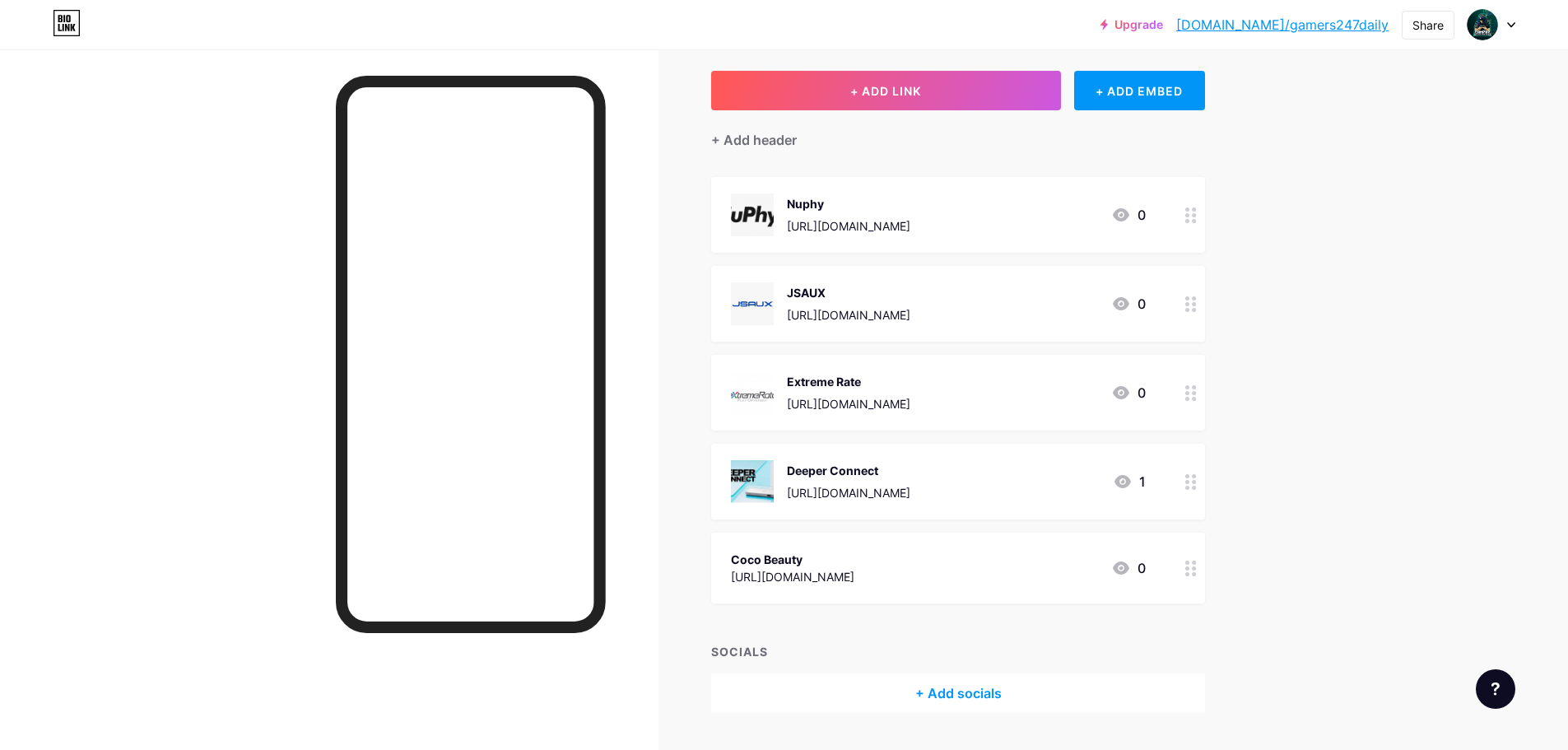
click at [1195, 485] on icon at bounding box center [1191, 482] width 12 height 15
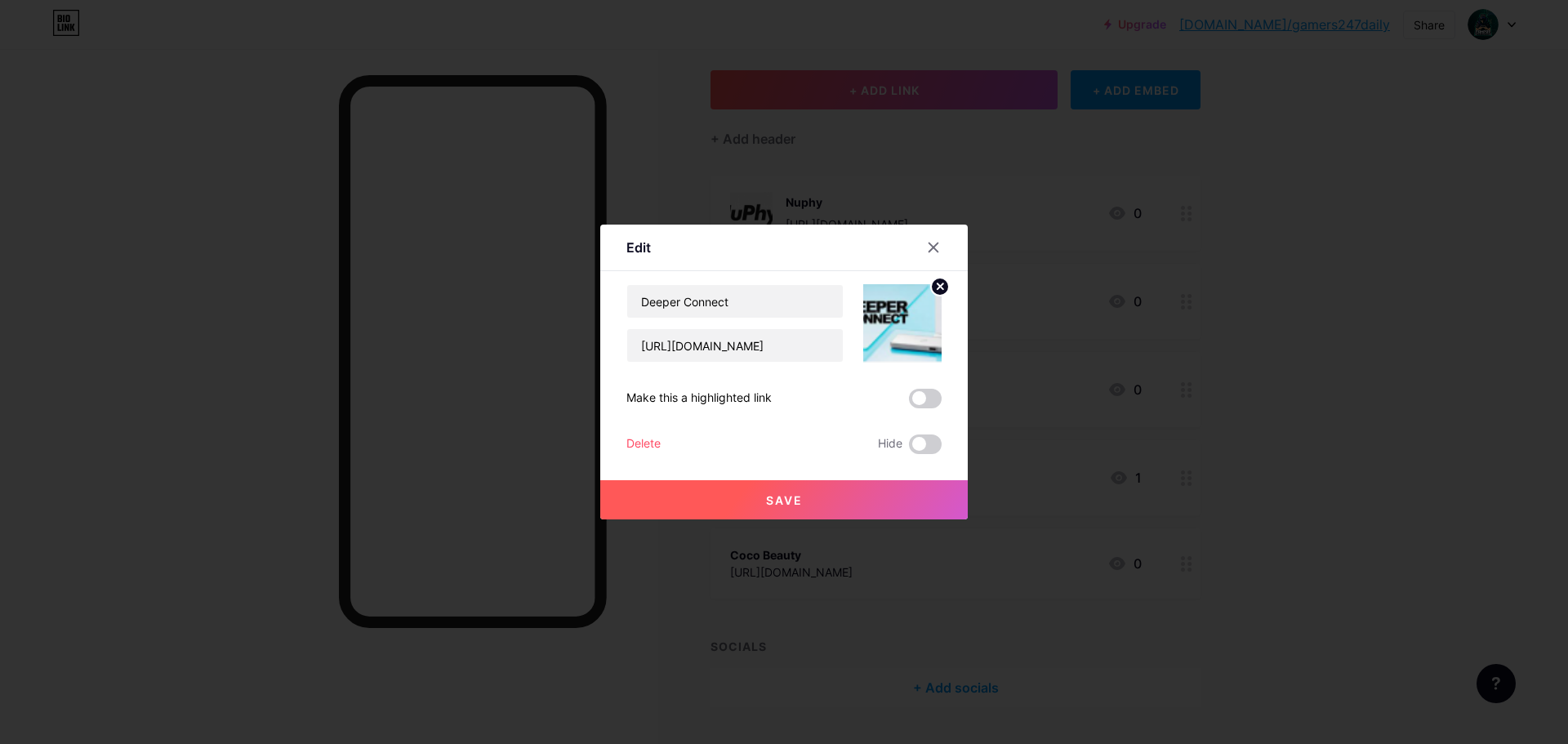
click at [659, 441] on div "Delete" at bounding box center [644, 444] width 35 height 19
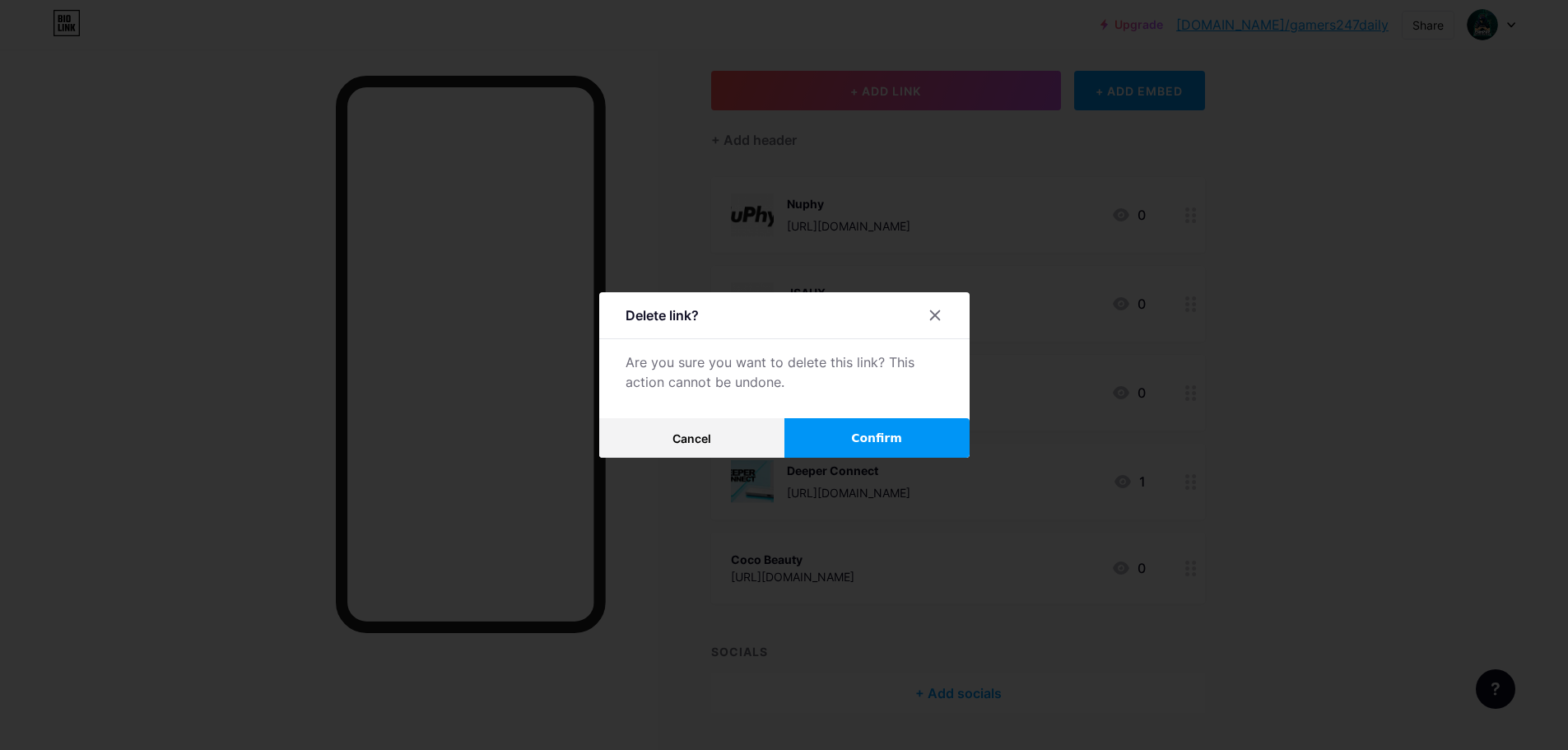
click at [877, 424] on button "Confirm" at bounding box center [876, 437] width 185 height 40
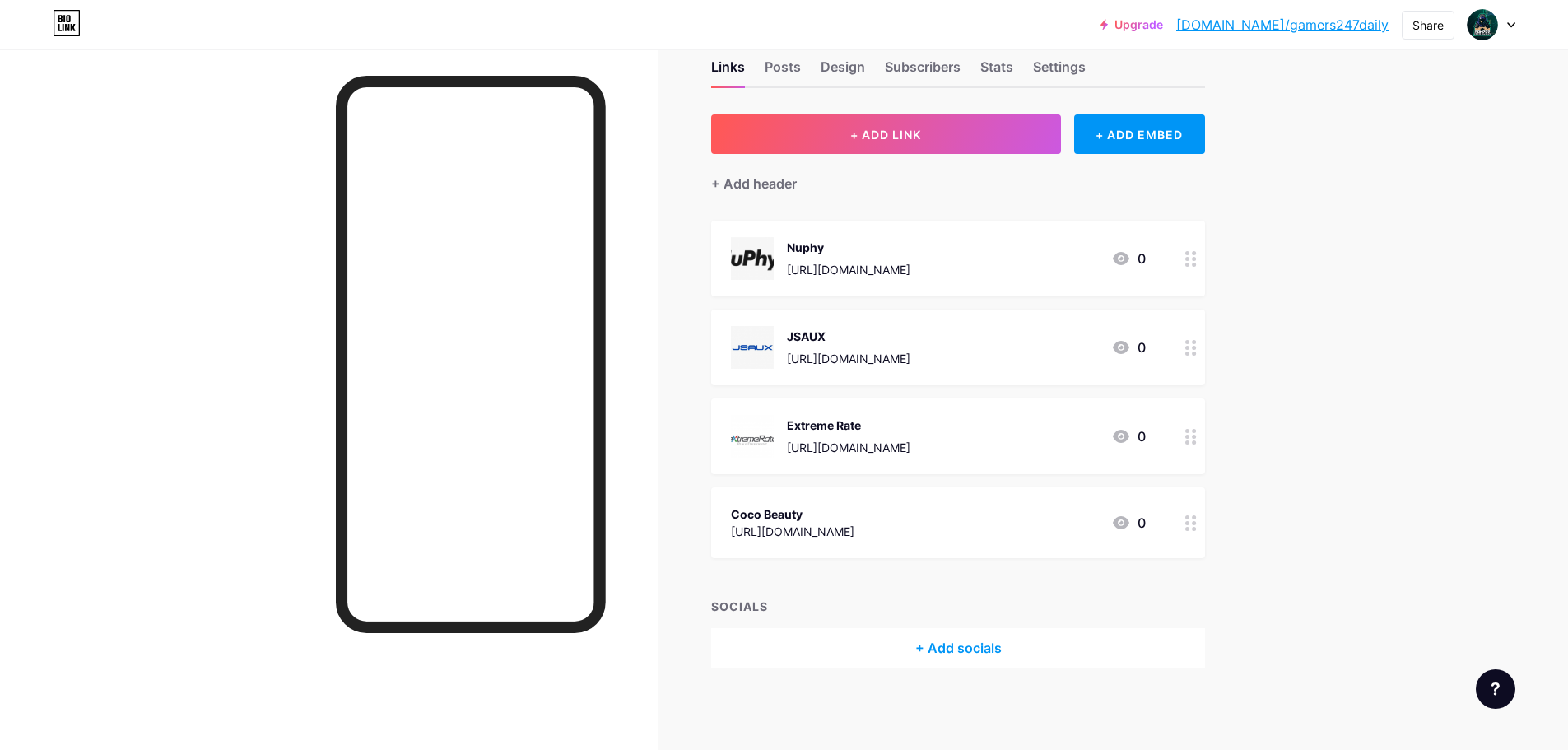
scroll to position [38, 0]
click at [1195, 438] on icon at bounding box center [1191, 437] width 12 height 15
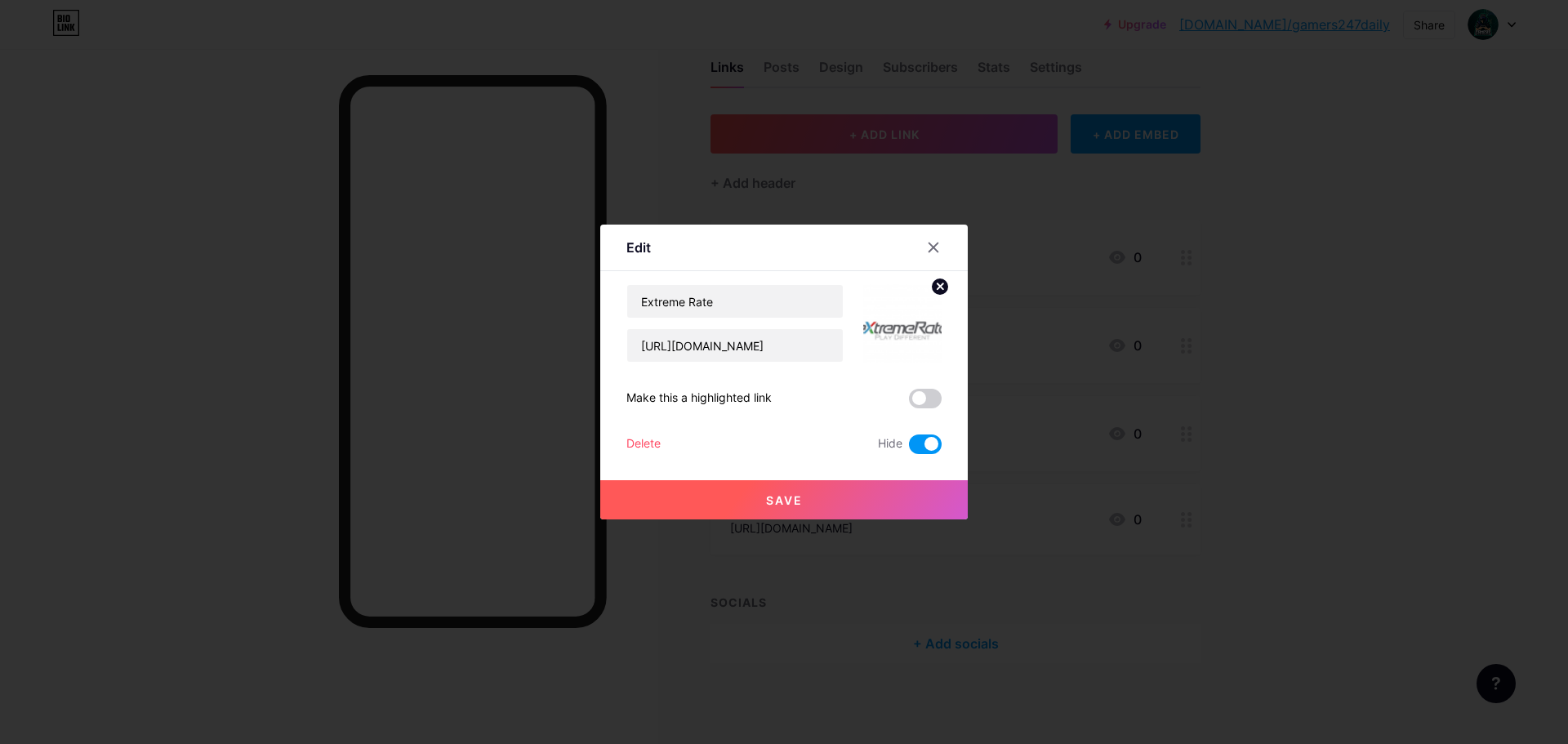
click at [633, 445] on div "Delete" at bounding box center [644, 444] width 35 height 19
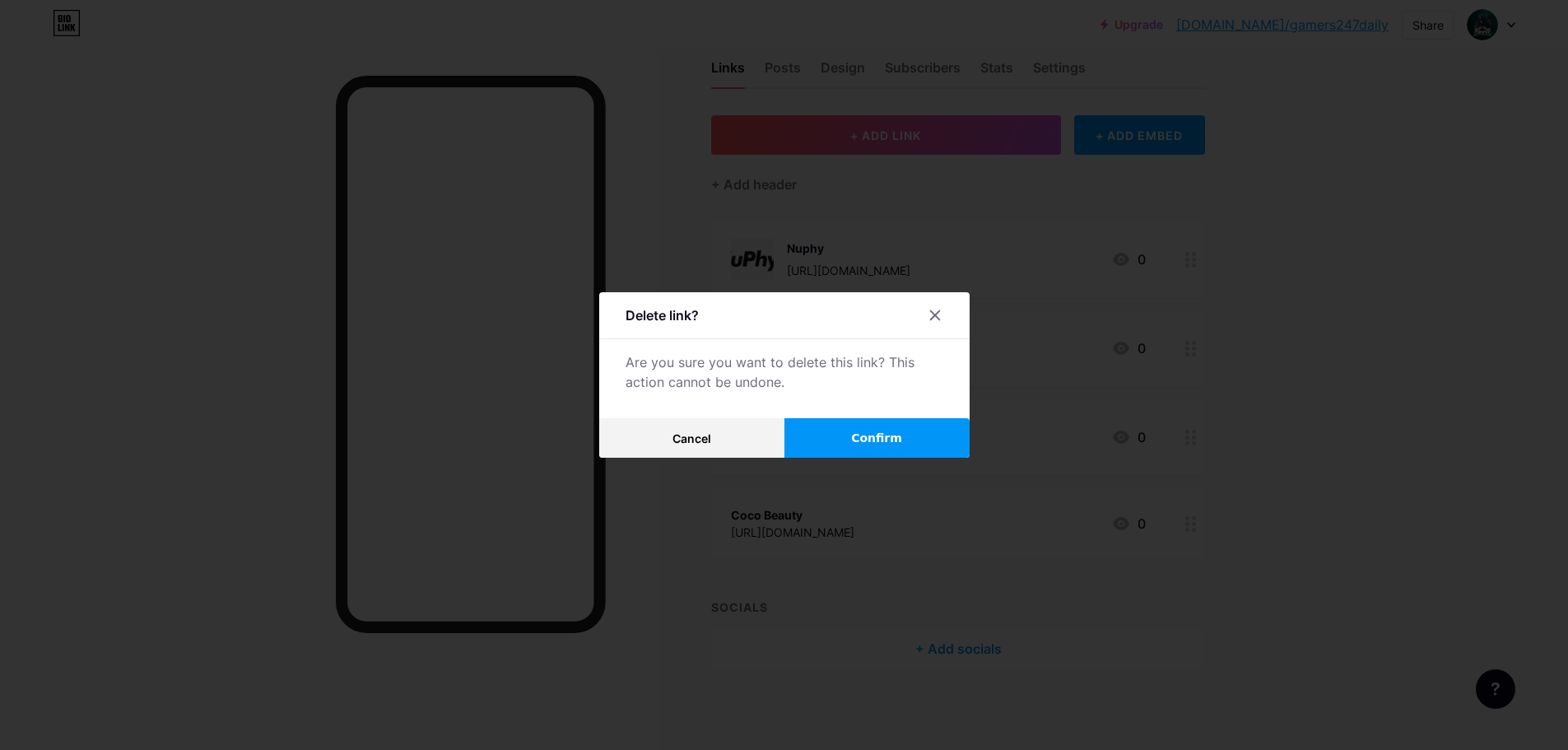
click at [824, 434] on button "Confirm" at bounding box center [876, 437] width 185 height 40
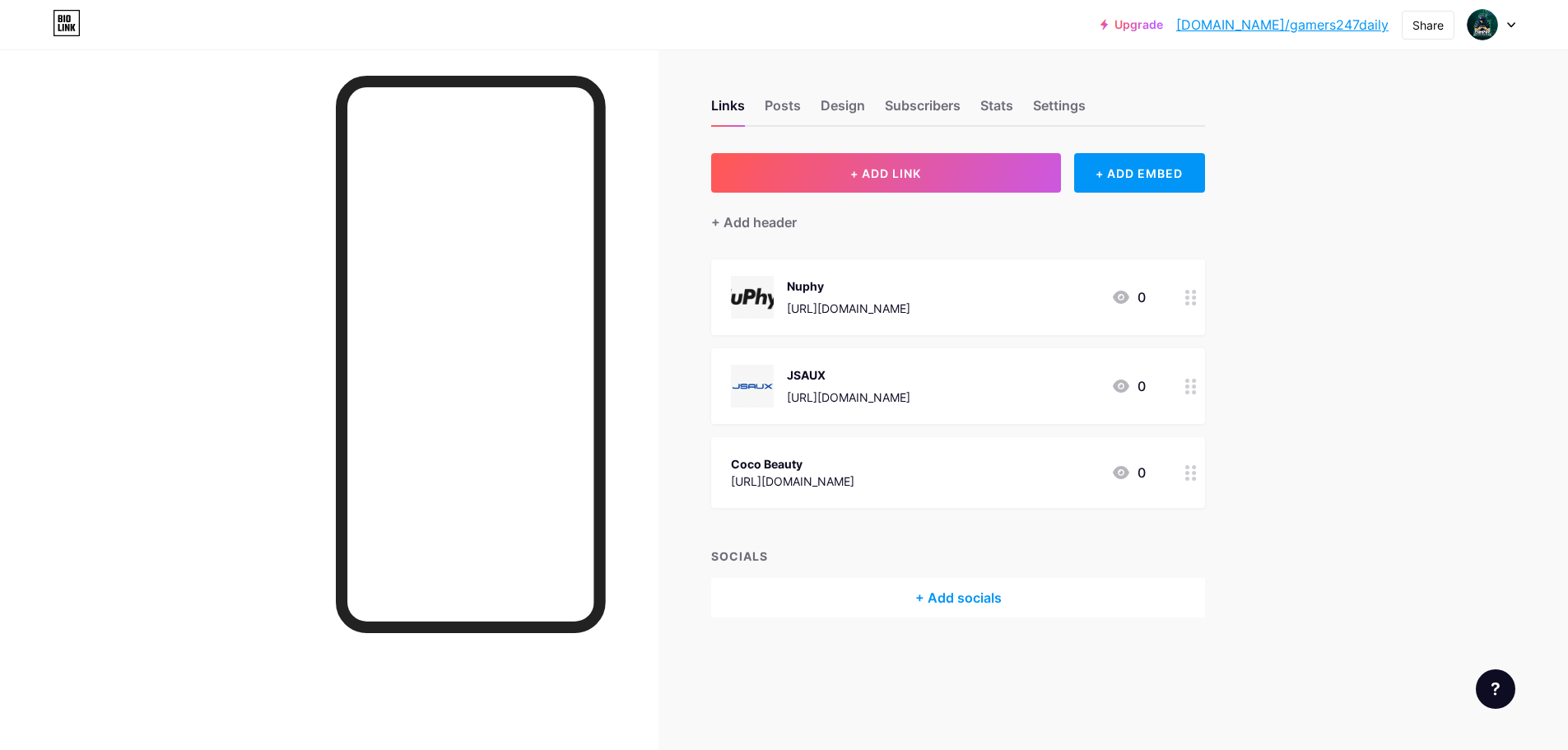
scroll to position [0, 0]
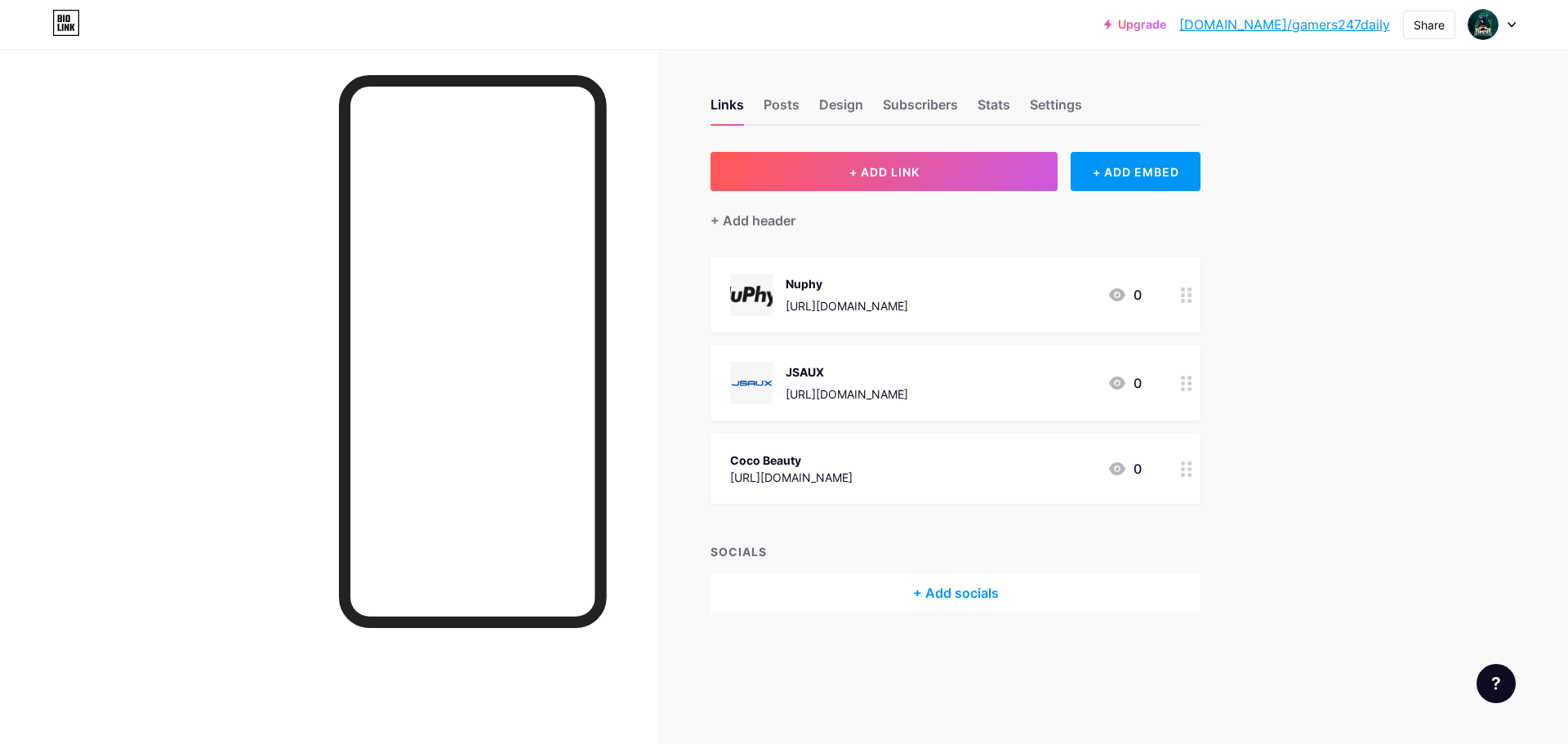
click at [1180, 301] on div at bounding box center [1187, 295] width 28 height 75
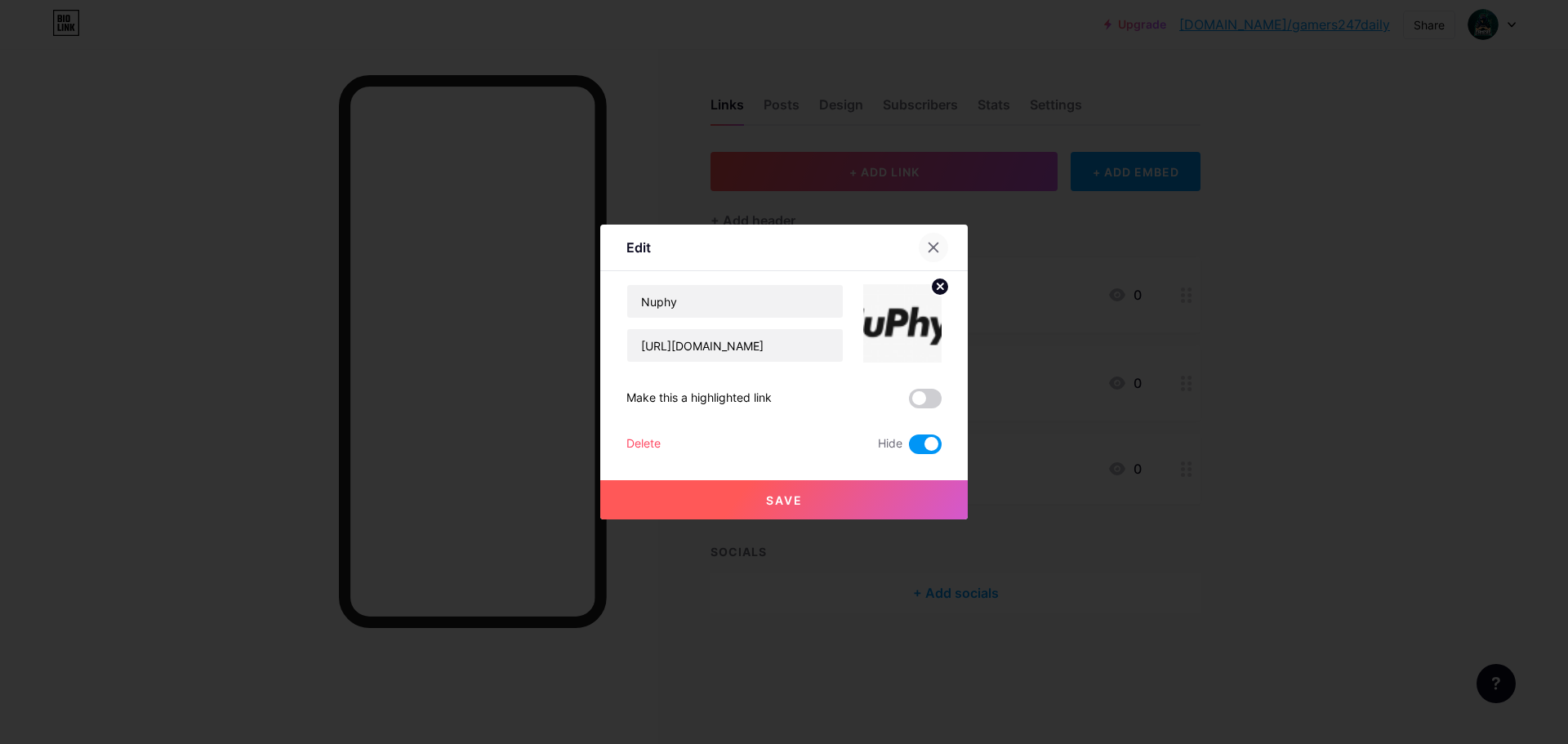
click at [938, 243] on icon at bounding box center [934, 248] width 13 height 13
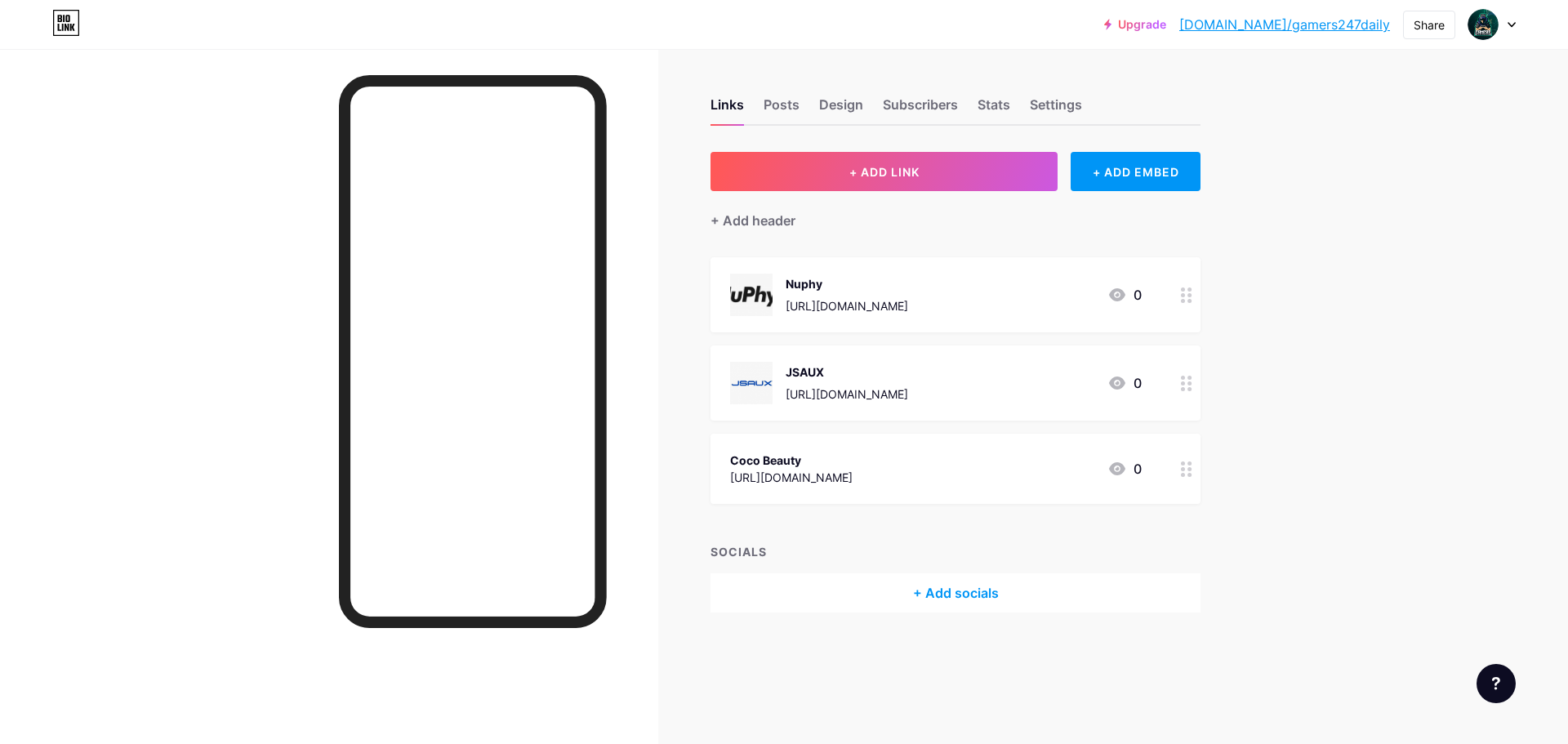
click at [1186, 468] on icon at bounding box center [1187, 469] width 12 height 15
click at [938, 242] on icon at bounding box center [934, 248] width 13 height 13
click at [1194, 285] on div at bounding box center [1187, 295] width 28 height 75
click at [921, 444] on span at bounding box center [926, 444] width 33 height 19
click at [909, 448] on input "checkbox" at bounding box center [909, 448] width 0 height 0
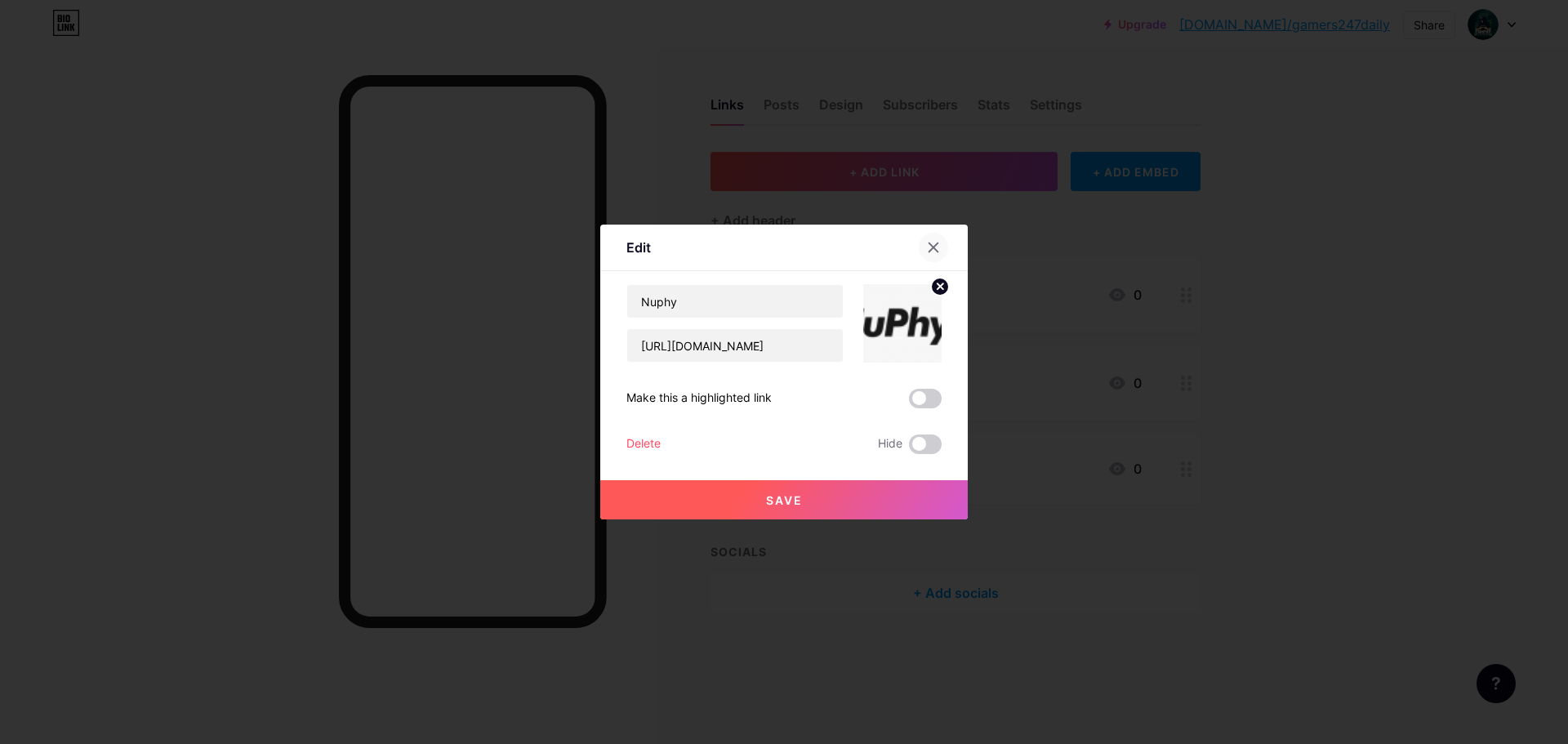
click at [933, 247] on icon at bounding box center [933, 248] width 9 height 9
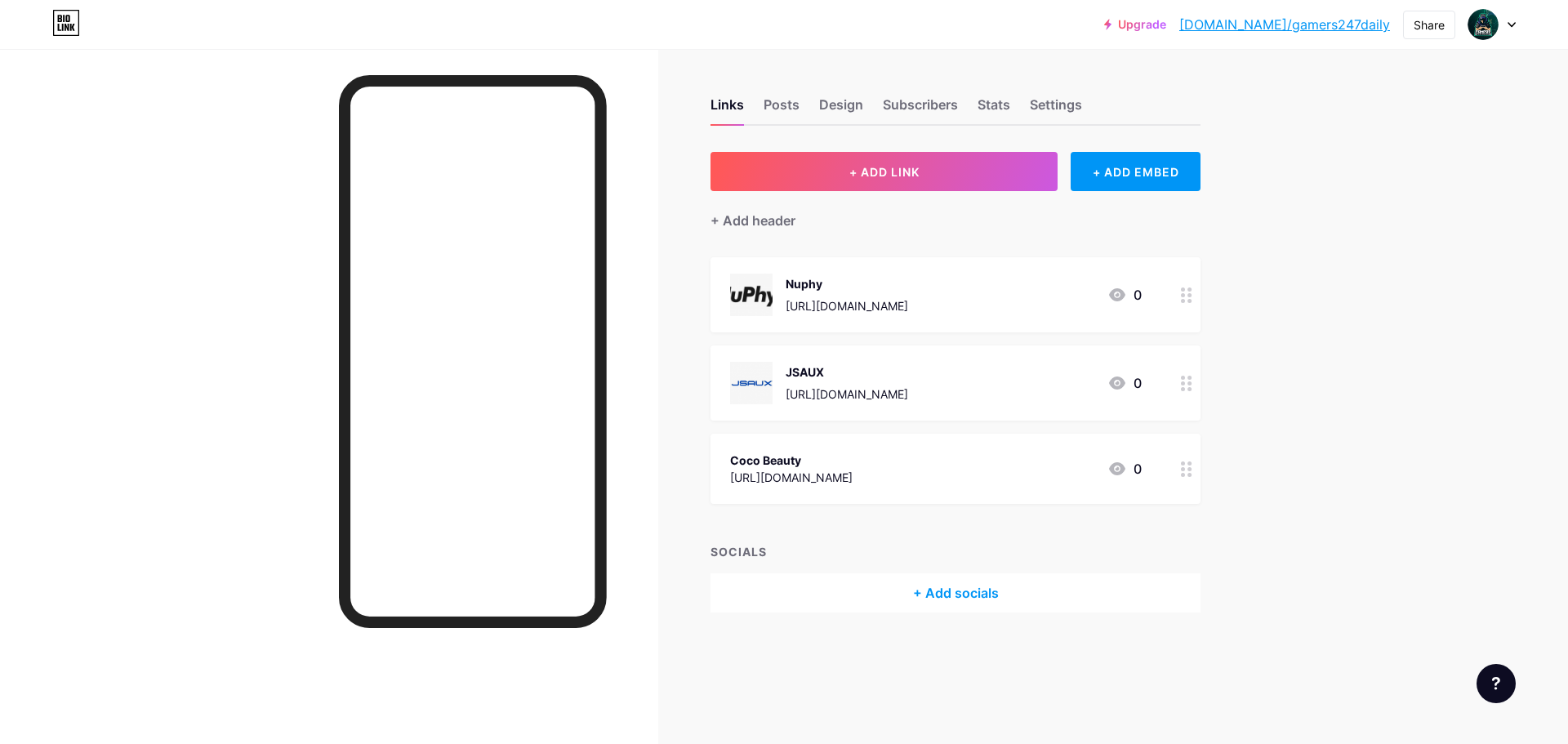
click at [1190, 383] on circle at bounding box center [1191, 383] width 4 height 4
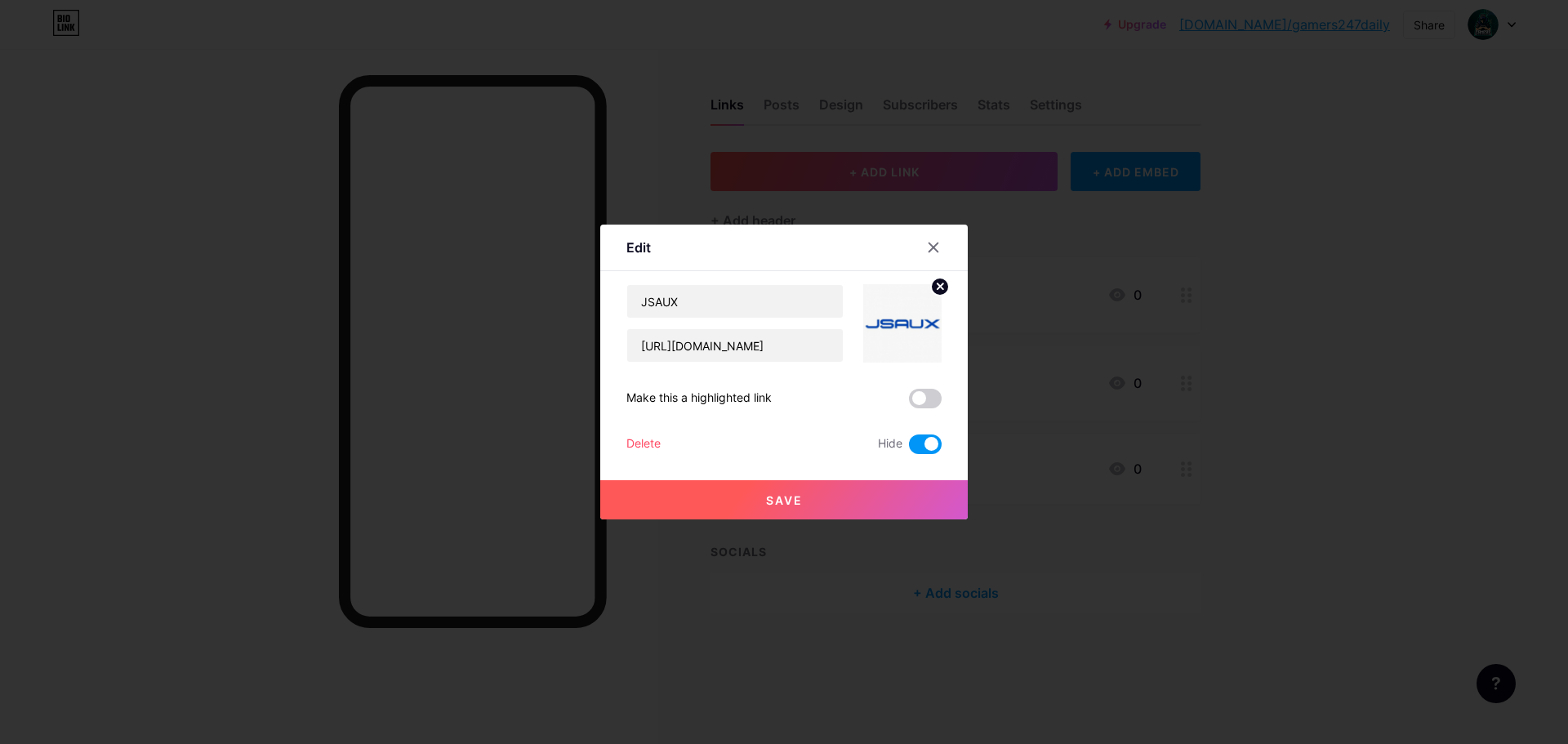
click at [911, 448] on span at bounding box center [926, 444] width 33 height 19
click at [909, 448] on input "checkbox" at bounding box center [909, 448] width 0 height 0
click at [850, 500] on button "Save" at bounding box center [784, 499] width 368 height 39
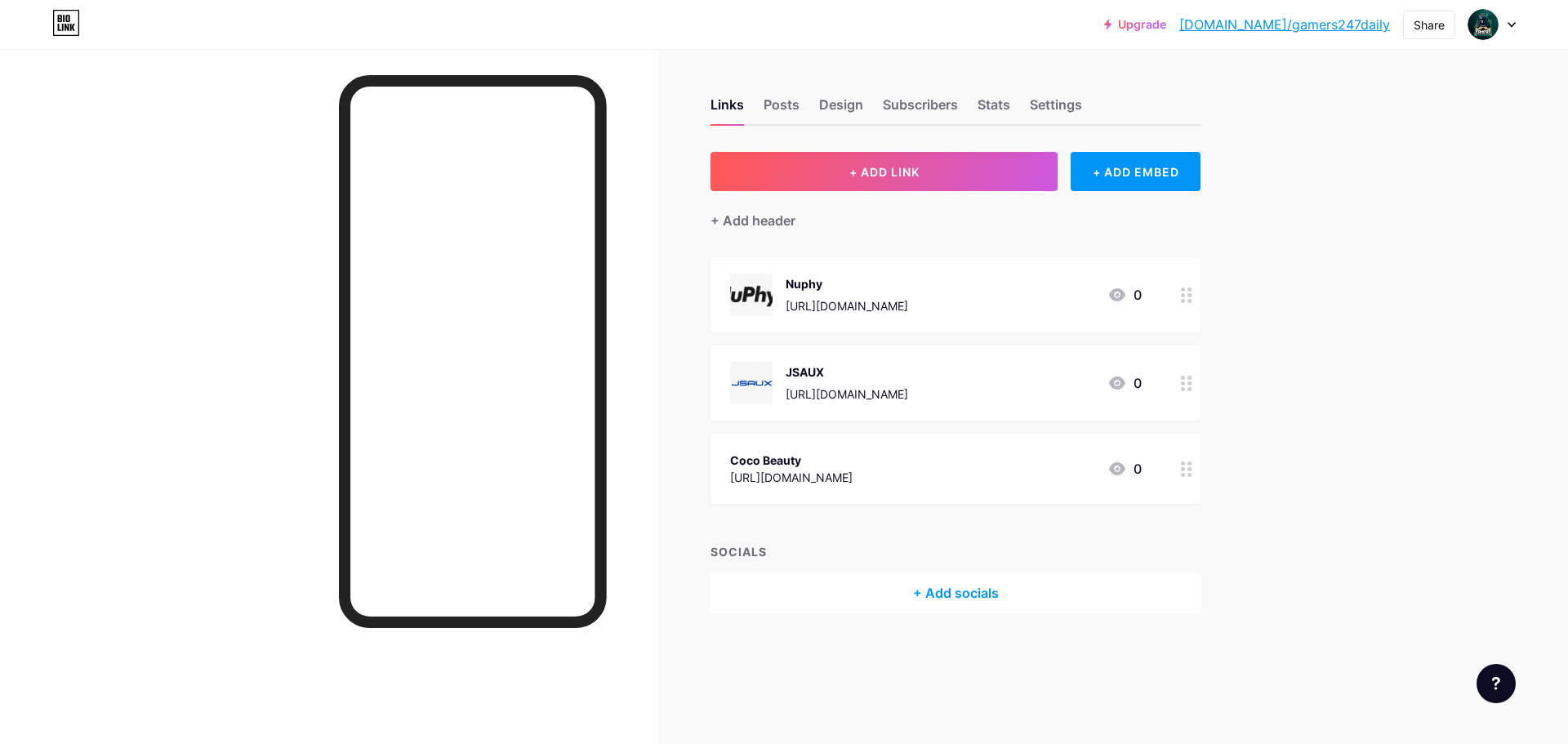
click at [1183, 297] on icon at bounding box center [1187, 295] width 12 height 15
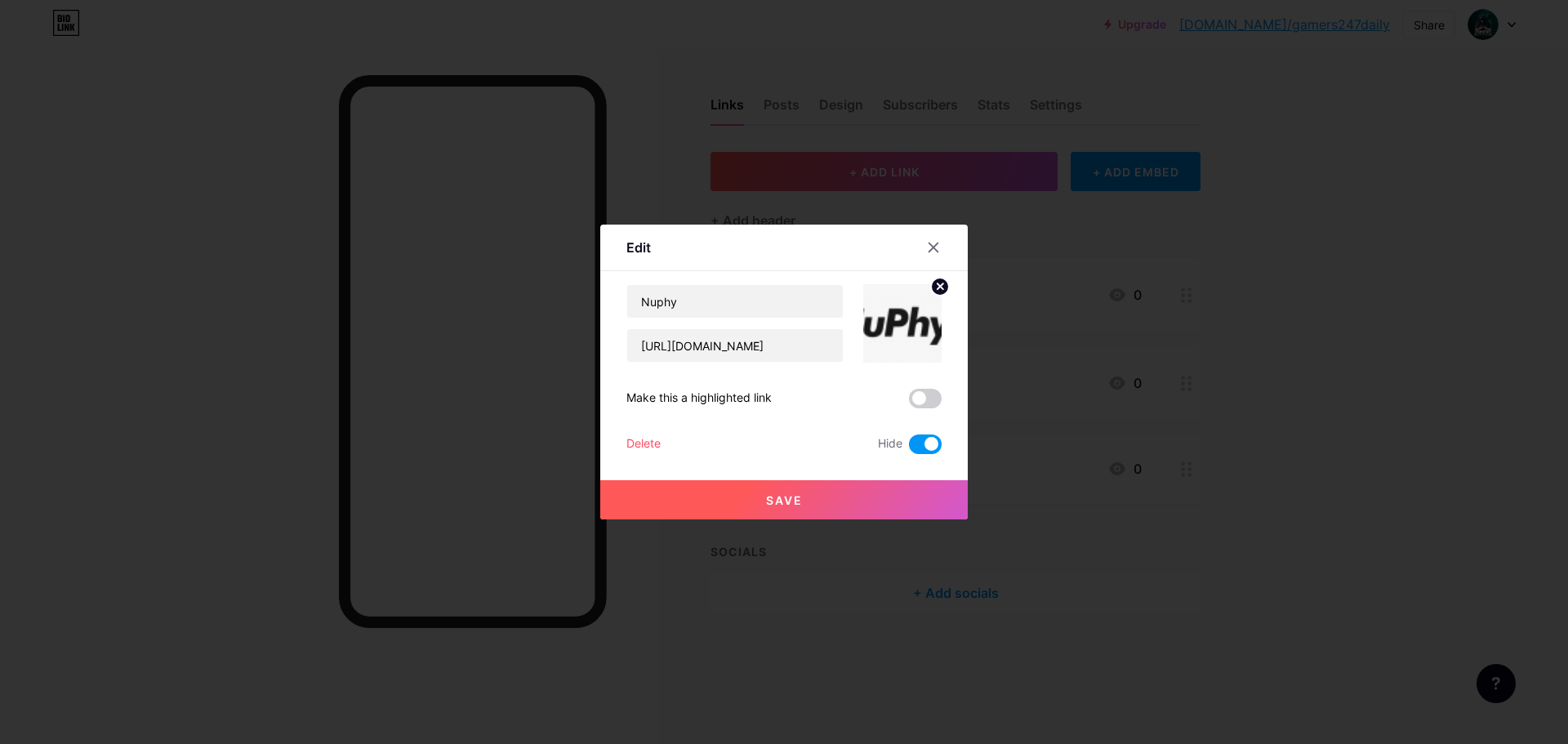
click at [910, 447] on span at bounding box center [926, 444] width 33 height 19
click at [909, 448] on input "checkbox" at bounding box center [909, 448] width 0 height 0
click at [850, 493] on button "Save" at bounding box center [784, 499] width 368 height 39
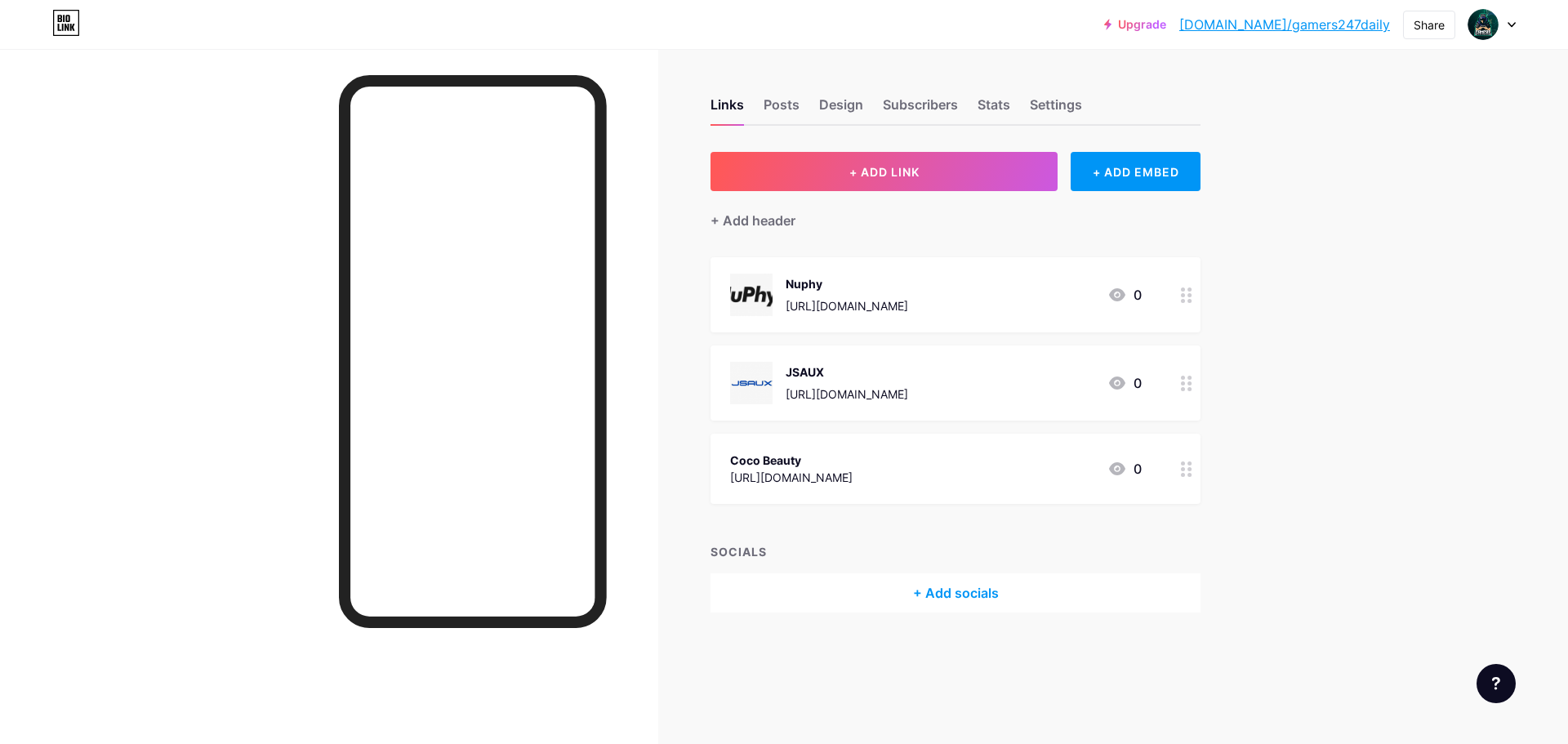
click at [1332, 25] on link "[DOMAIN_NAME]/gamers247daily" at bounding box center [1284, 24] width 210 height 19
click at [1185, 467] on icon at bounding box center [1187, 469] width 12 height 15
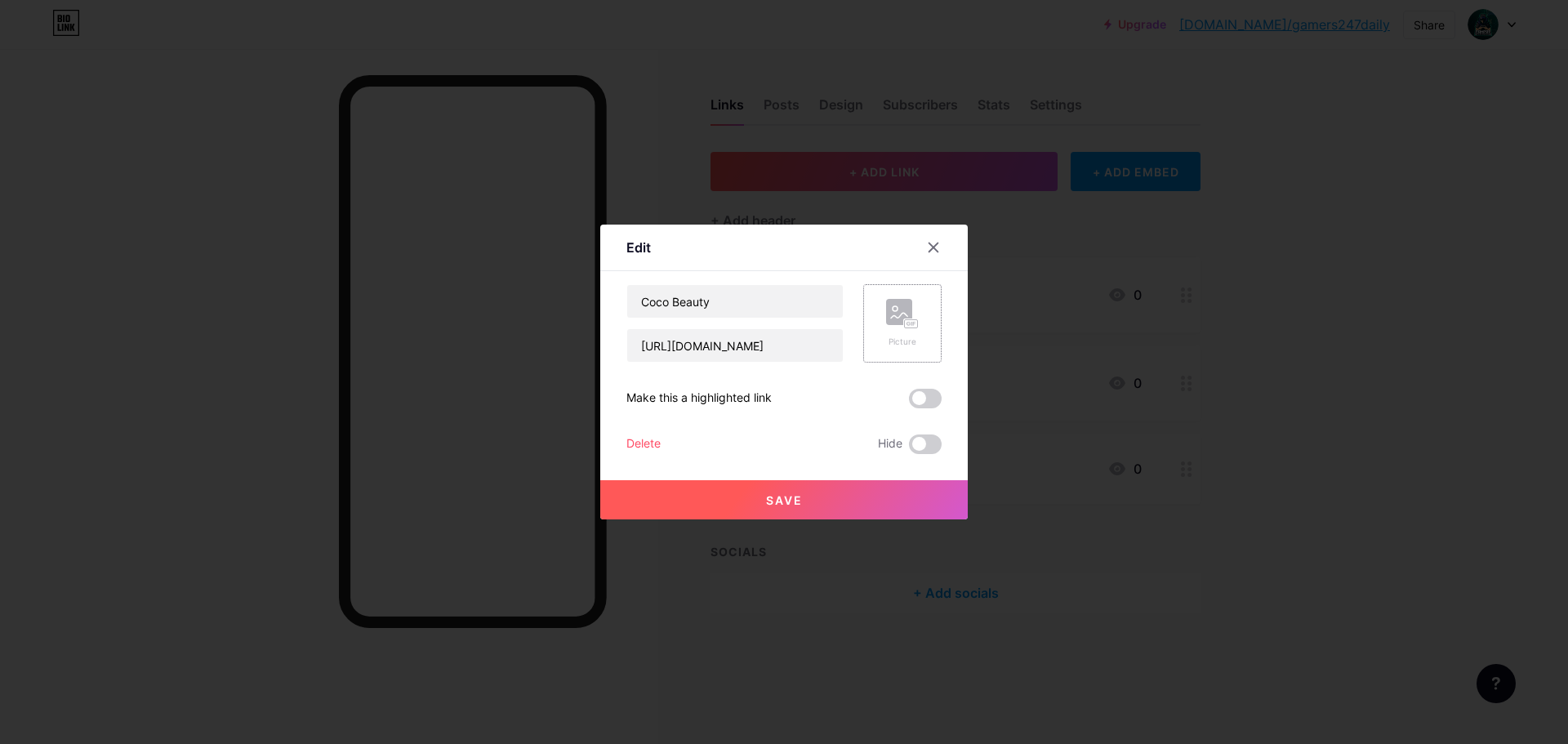
click at [924, 325] on div "Picture" at bounding box center [903, 324] width 79 height 79
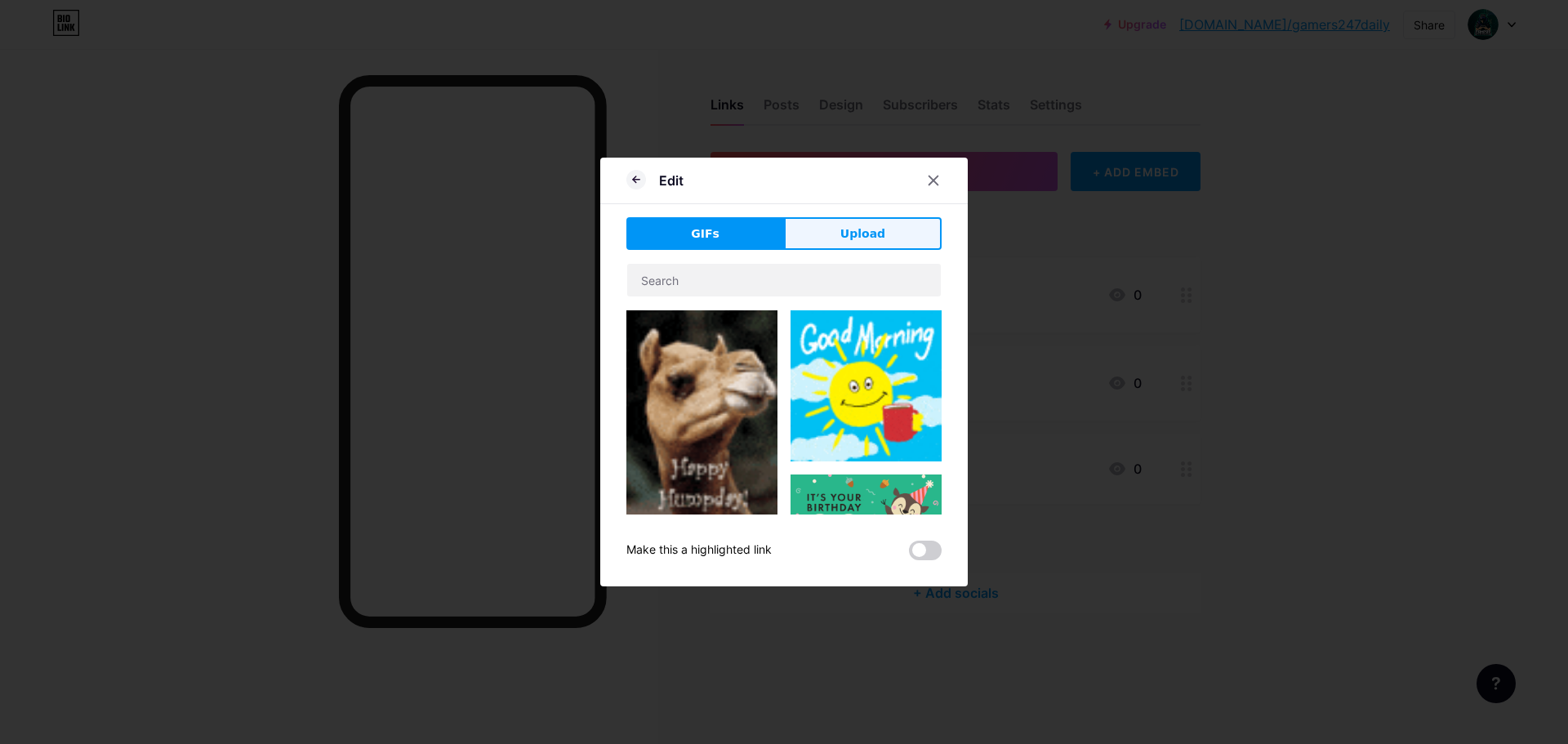
click at [817, 247] on button "Upload" at bounding box center [863, 233] width 157 height 33
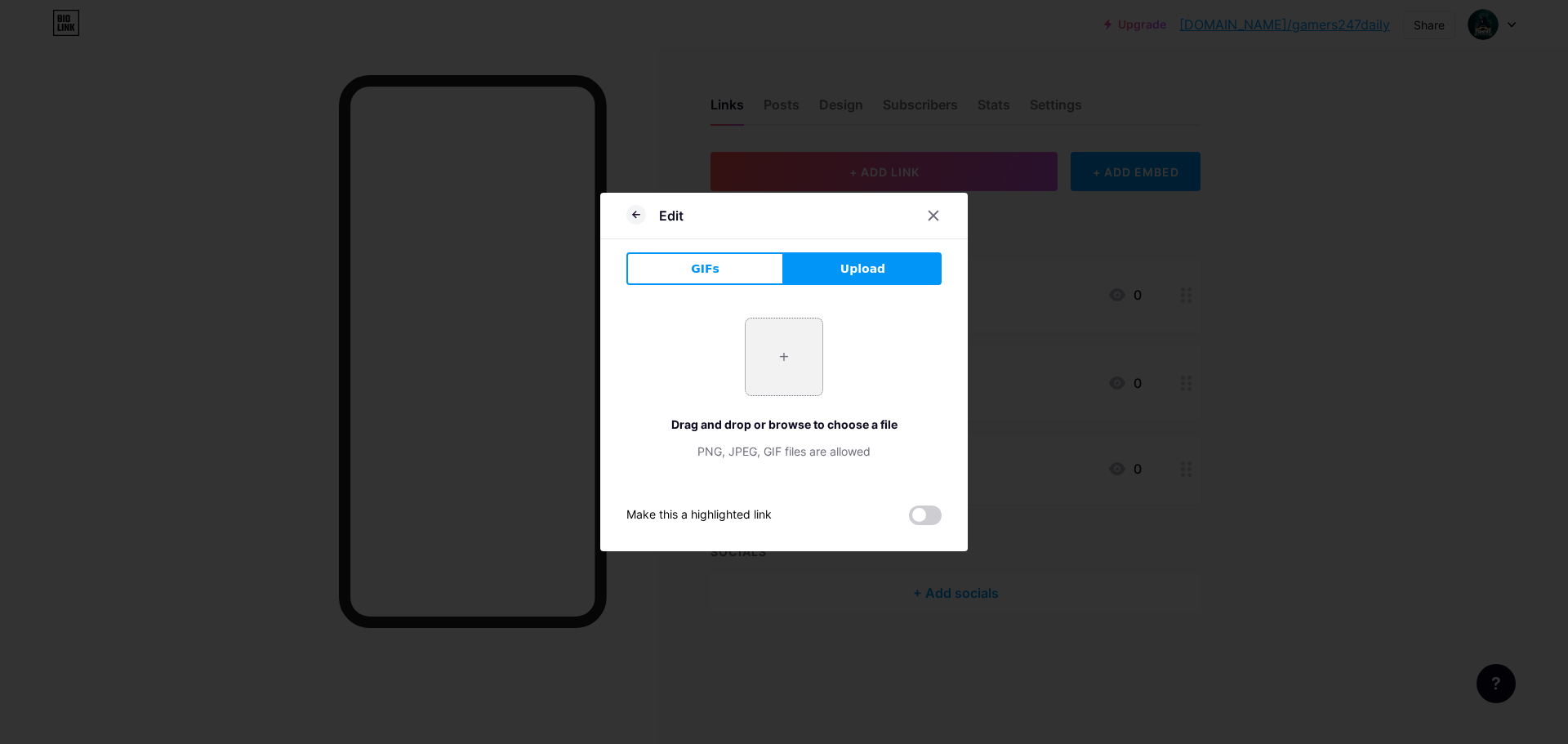
click at [773, 355] on input "file" at bounding box center [784, 357] width 77 height 77
type input "C:\fakepath\451184634_122130032558282147_3154062702358259477_n.jpg"
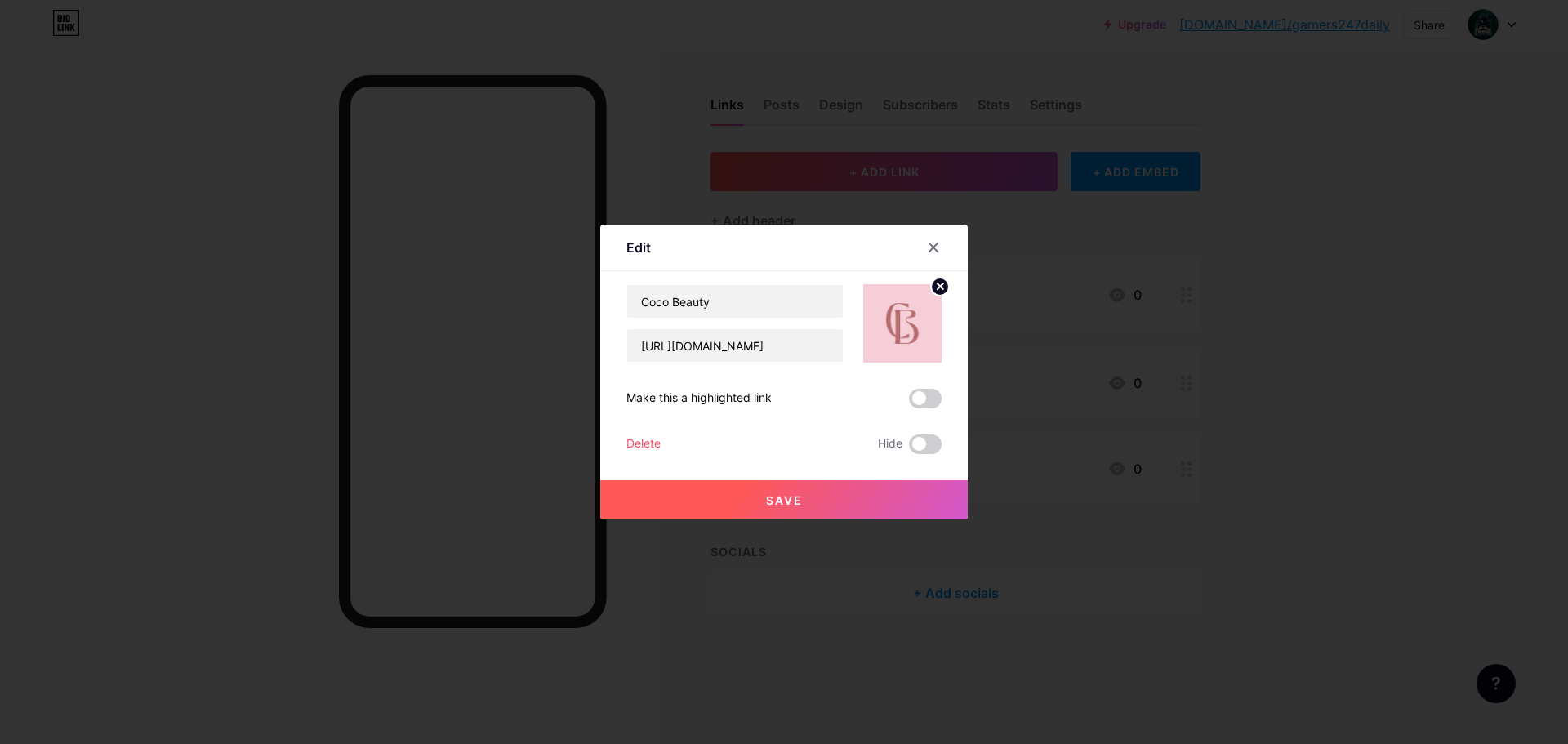
click at [796, 509] on button "Save" at bounding box center [784, 499] width 368 height 39
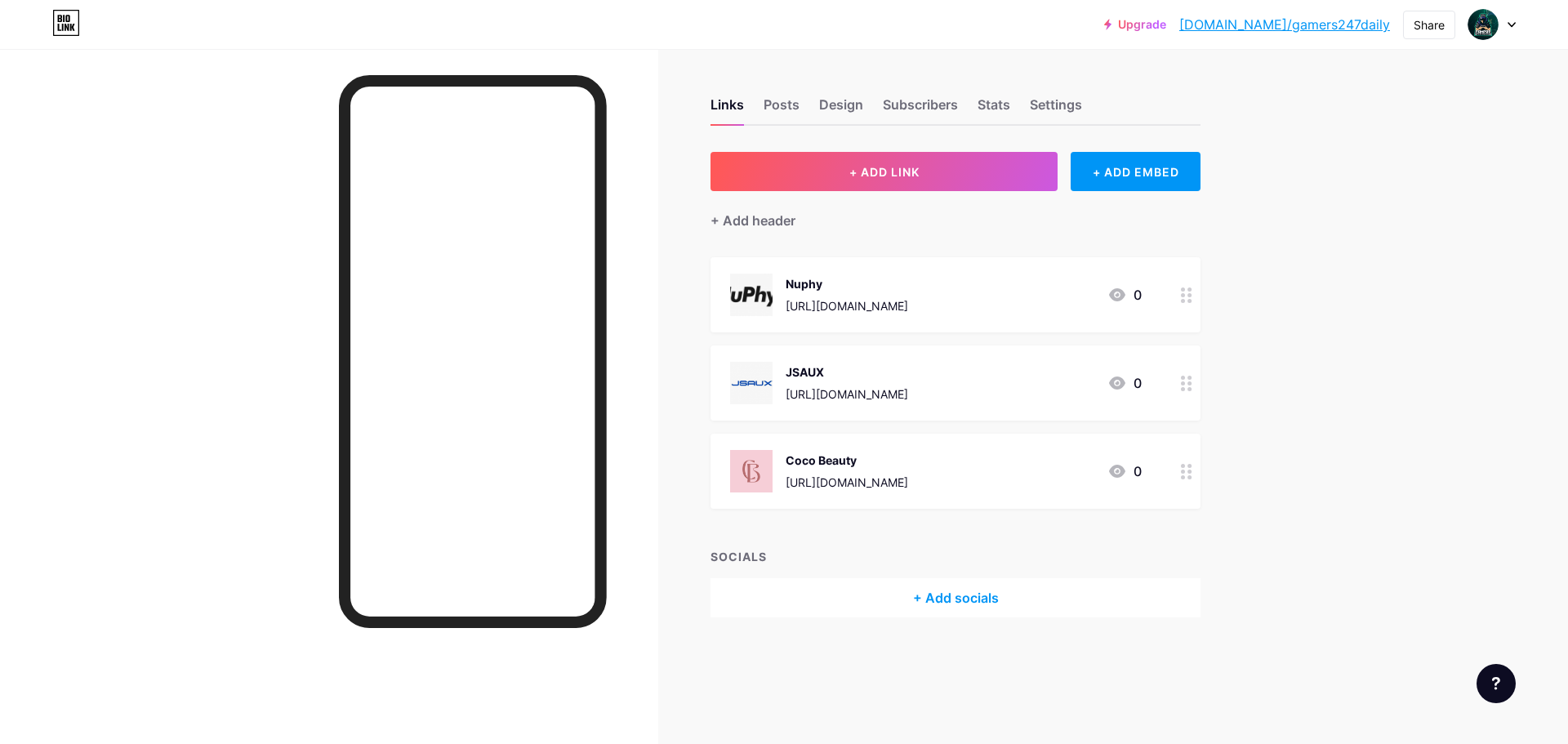
click at [1269, 21] on link "[DOMAIN_NAME]/gamers247daily" at bounding box center [1284, 24] width 210 height 19
click at [830, 106] on div "Design" at bounding box center [841, 109] width 44 height 30
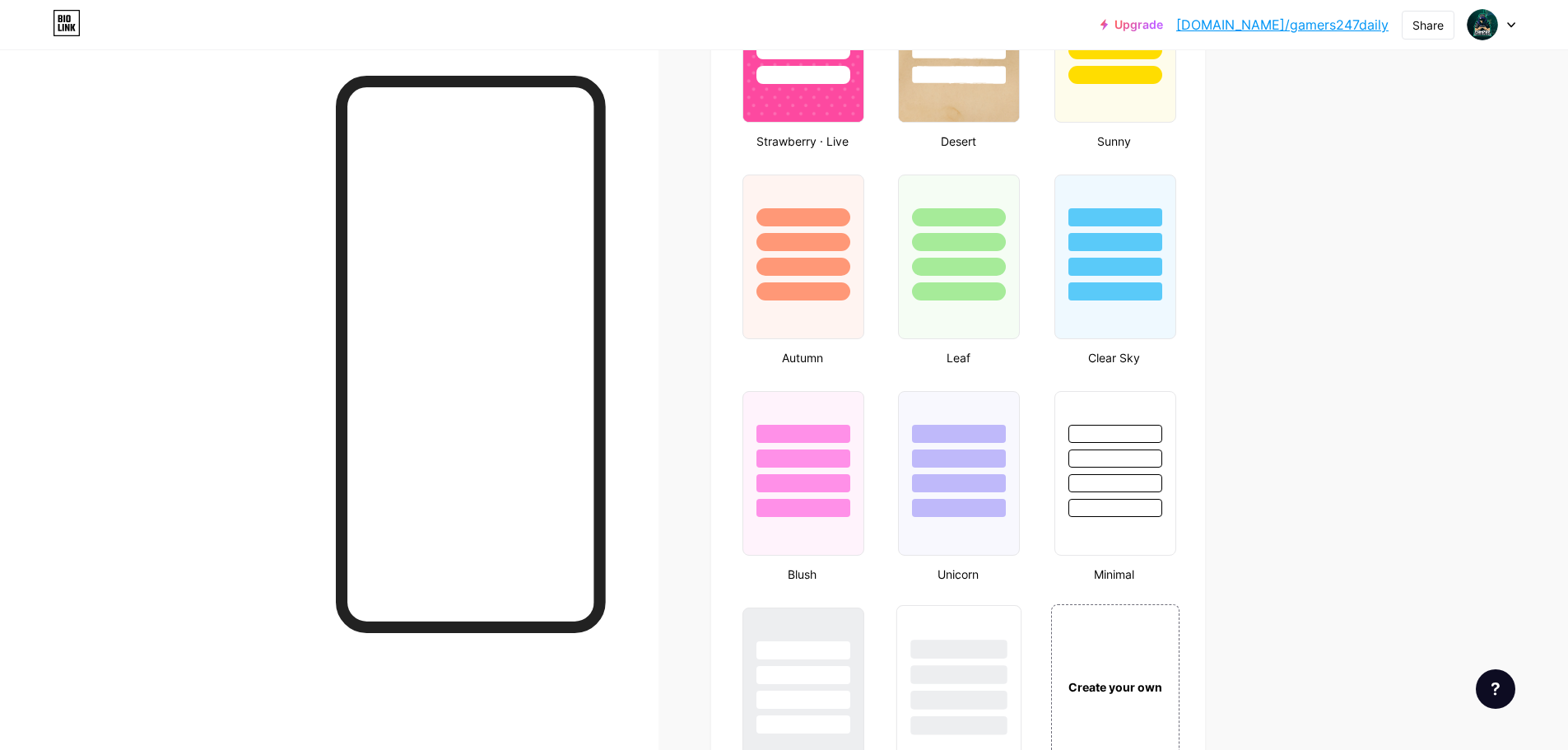
scroll to position [1317, 0]
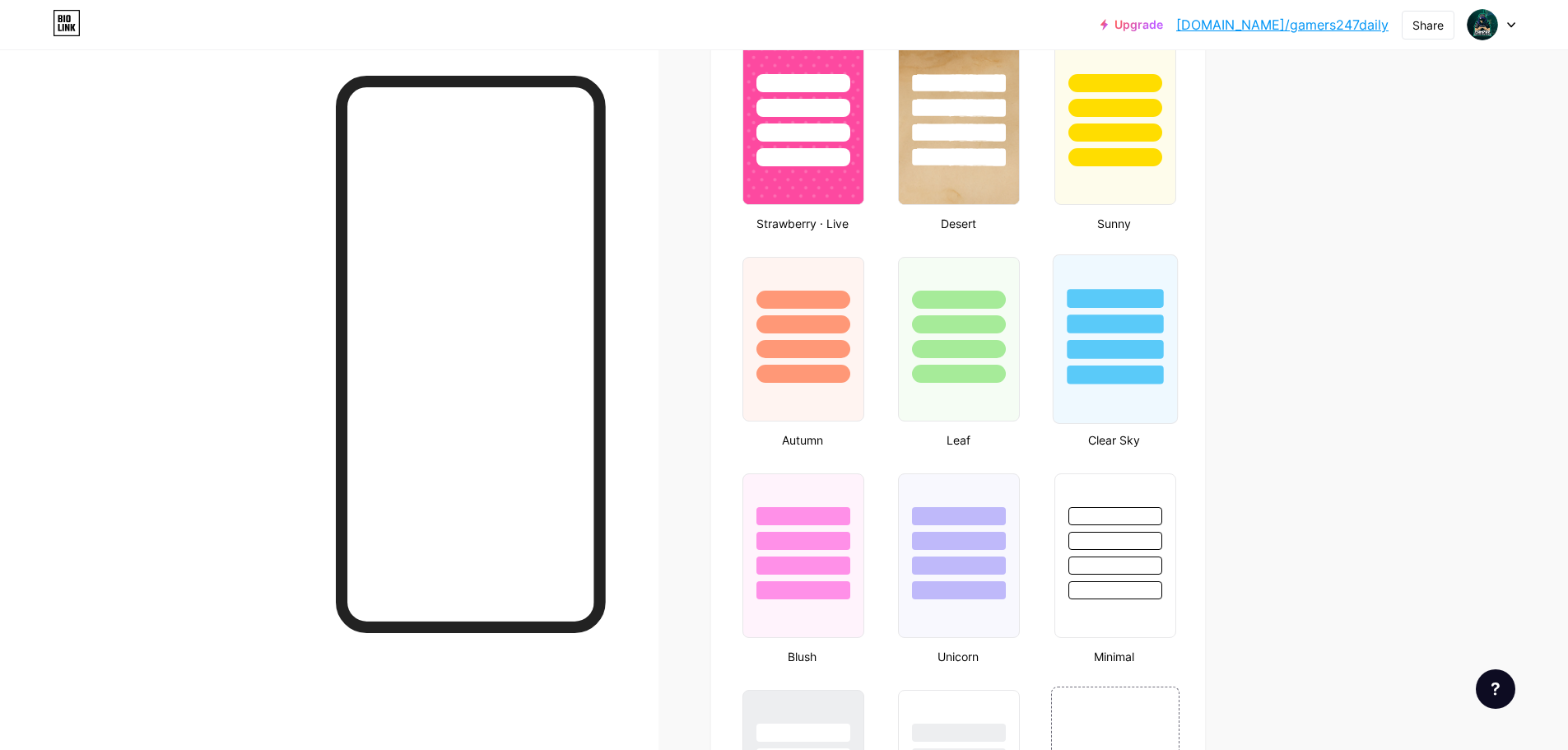
click at [1096, 376] on div at bounding box center [1115, 375] width 97 height 19
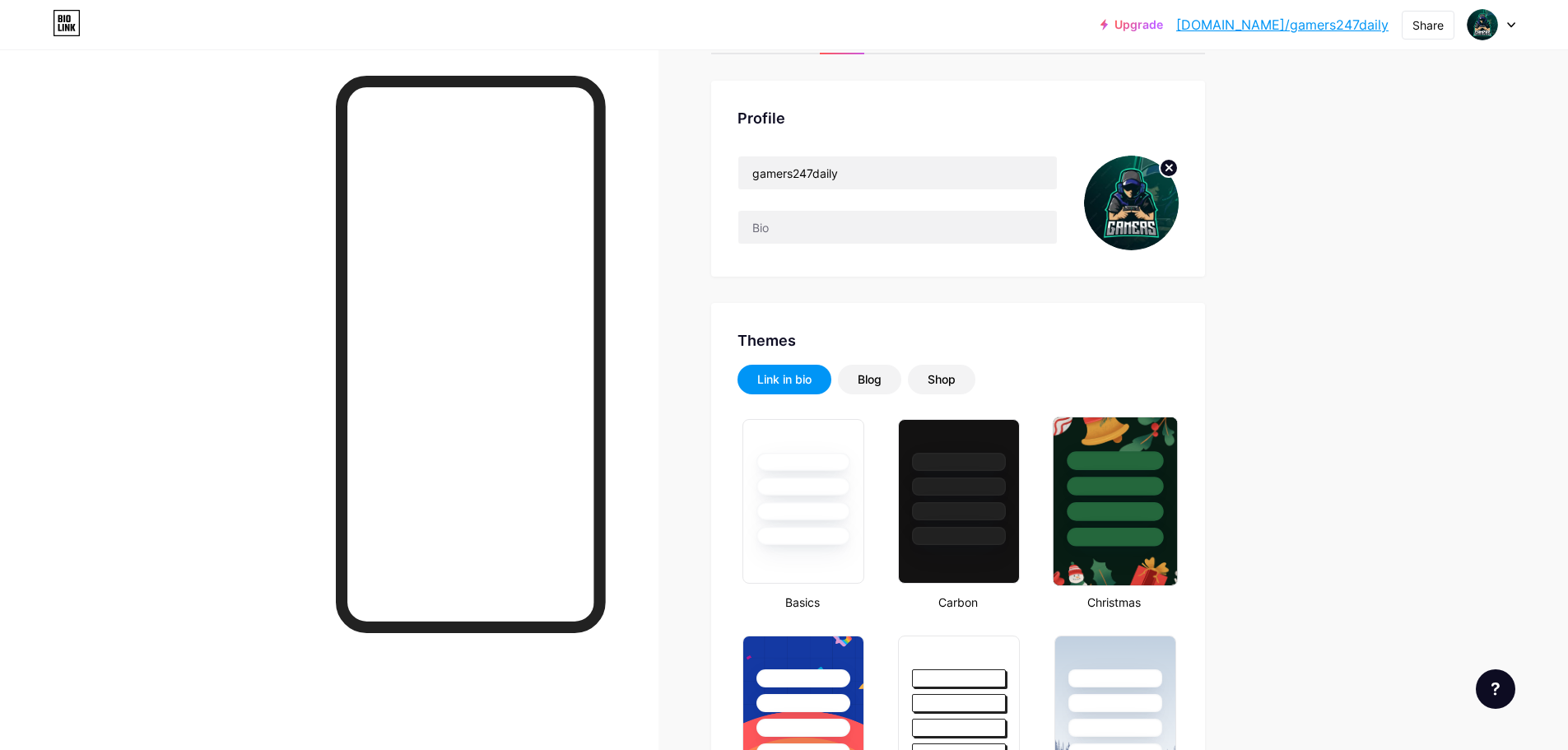
scroll to position [0, 0]
